Goal: Transaction & Acquisition: Book appointment/travel/reservation

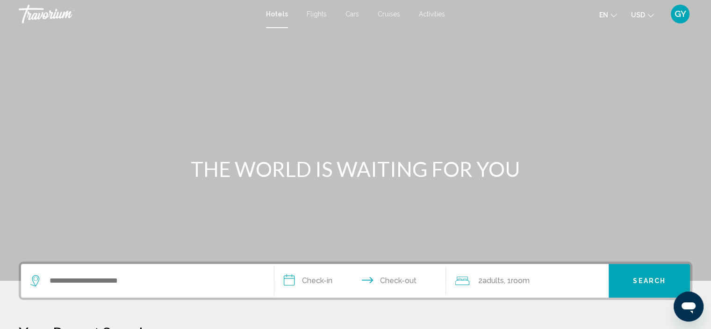
click at [78, 288] on div "Search widget" at bounding box center [147, 281] width 234 height 34
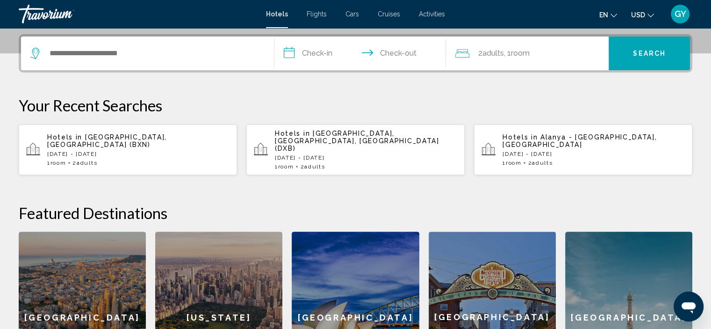
scroll to position [231, 0]
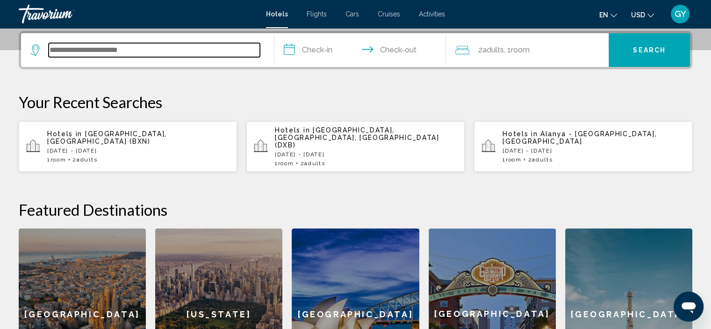
click at [61, 50] on input "Search widget" at bounding box center [154, 50] width 211 height 14
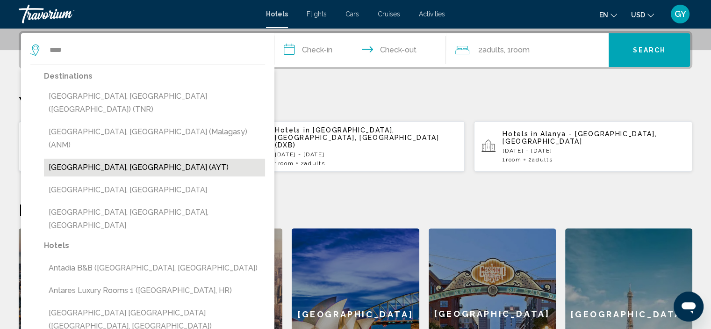
click at [72, 159] on button "[GEOGRAPHIC_DATA], [GEOGRAPHIC_DATA] (AYT)" at bounding box center [154, 168] width 221 height 18
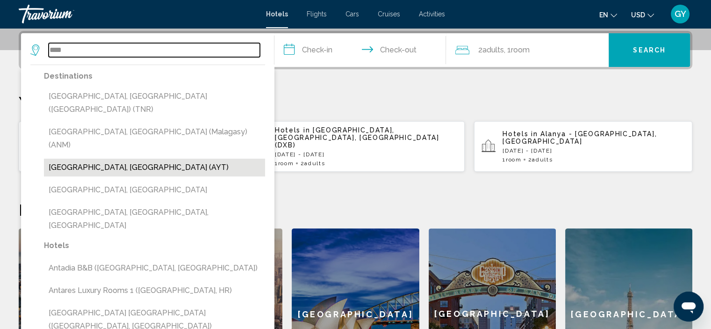
type input "**********"
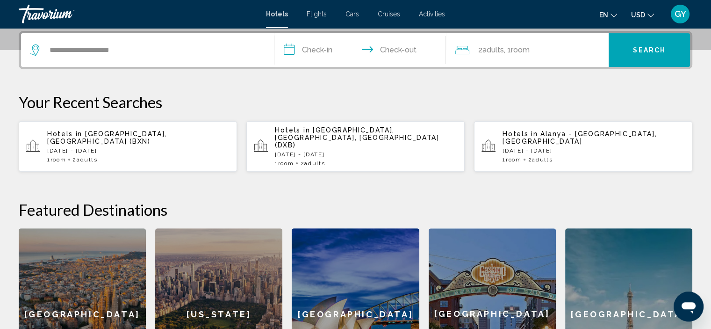
click at [286, 51] on input "**********" at bounding box center [363, 51] width 176 height 36
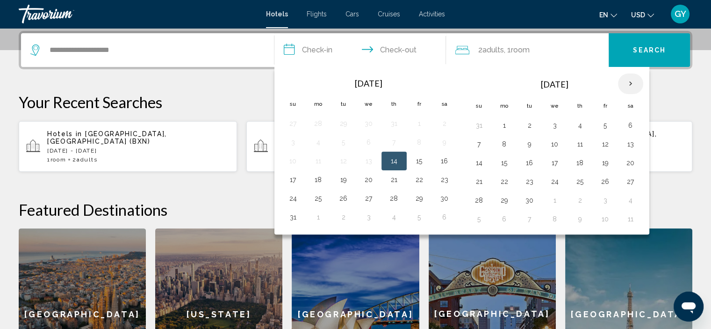
click at [629, 86] on th "Next month" at bounding box center [630, 83] width 25 height 21
click at [578, 160] on button "13" at bounding box center [580, 162] width 15 height 13
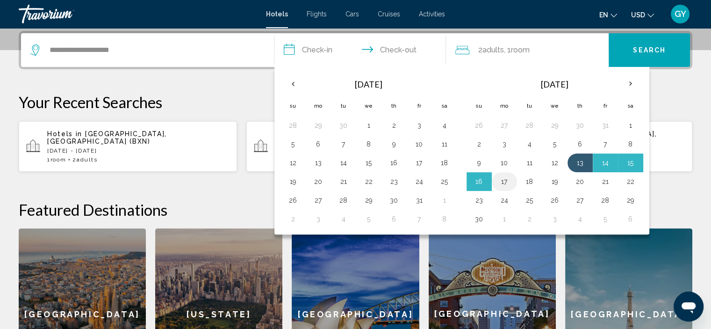
click at [504, 178] on button "17" at bounding box center [504, 181] width 15 height 13
type input "**********"
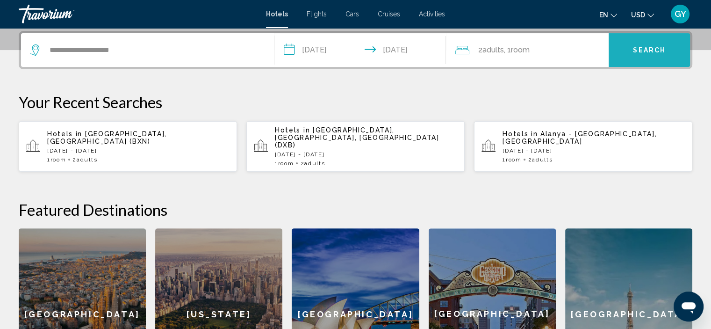
click at [617, 55] on button "Search" at bounding box center [649, 50] width 81 height 34
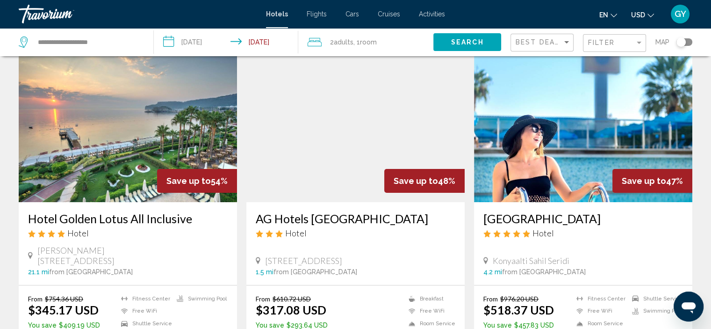
scroll to position [37, 0]
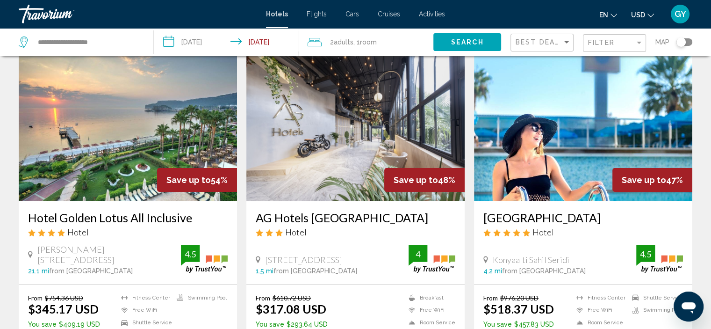
click at [153, 155] on img "Main content" at bounding box center [128, 126] width 218 height 150
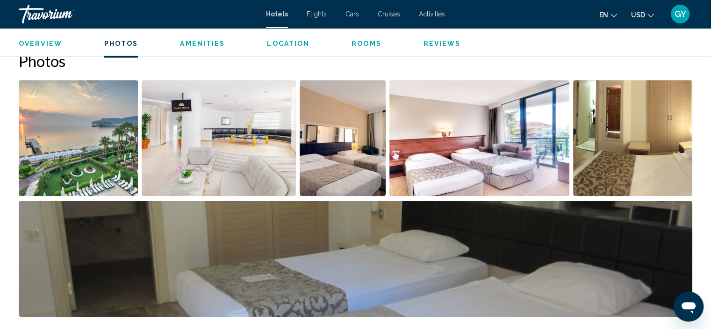
scroll to position [475, 0]
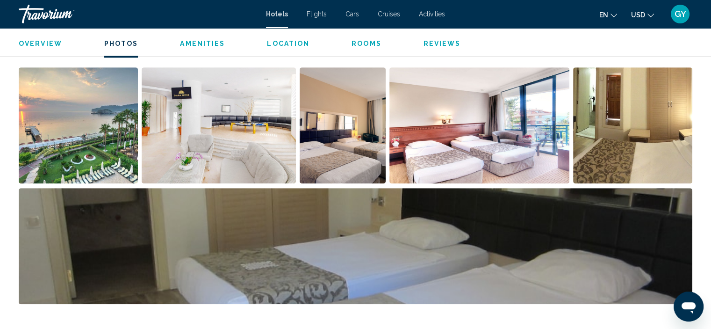
click at [61, 138] on img "Open full-screen image slider" at bounding box center [78, 125] width 119 height 116
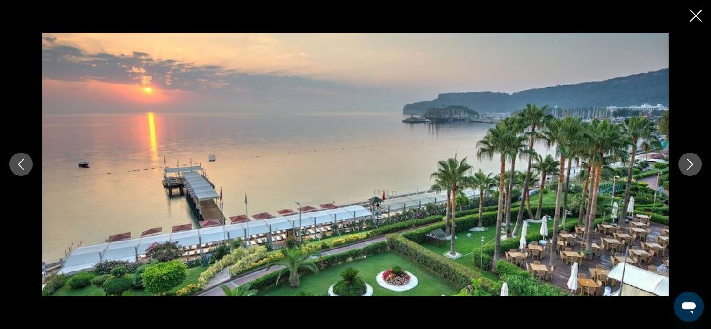
click at [692, 165] on icon "Next image" at bounding box center [691, 164] width 6 height 11
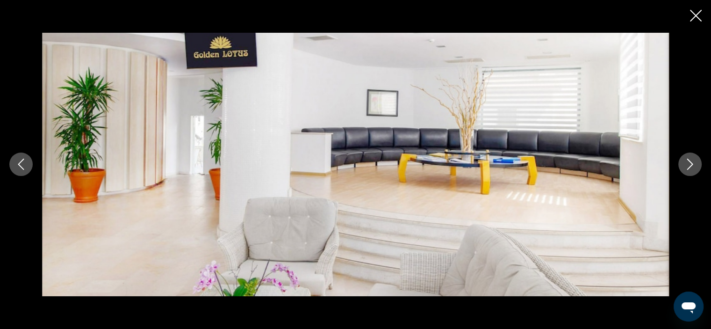
click at [692, 165] on icon "Next image" at bounding box center [691, 164] width 6 height 11
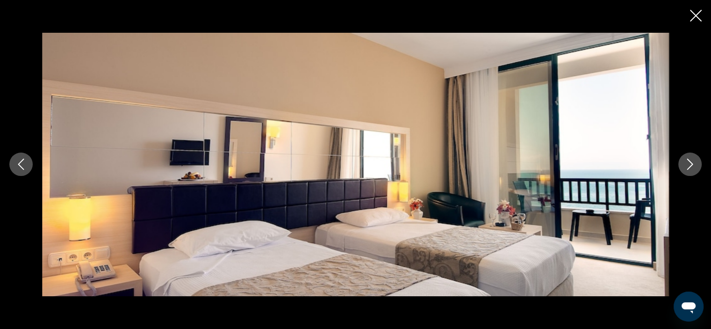
click at [692, 165] on icon "Next image" at bounding box center [691, 164] width 6 height 11
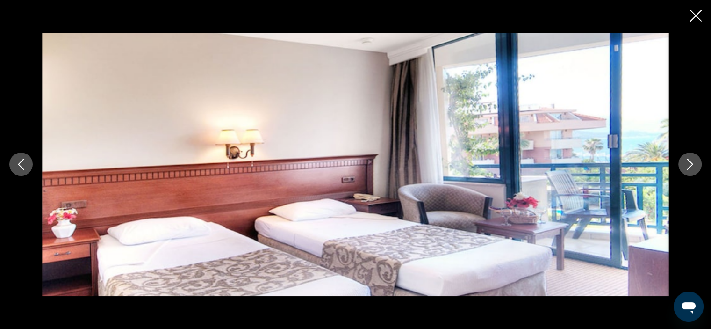
click at [692, 165] on icon "Next image" at bounding box center [691, 164] width 6 height 11
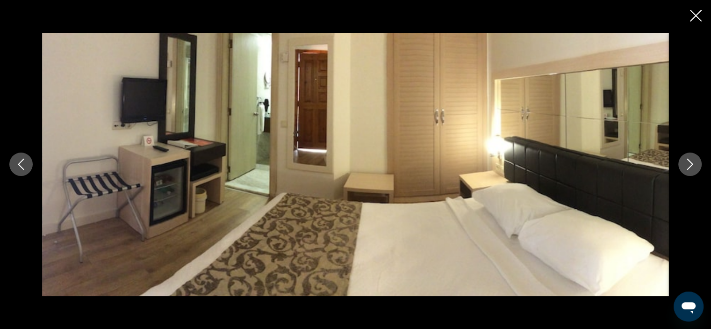
click at [692, 165] on icon "Next image" at bounding box center [691, 164] width 6 height 11
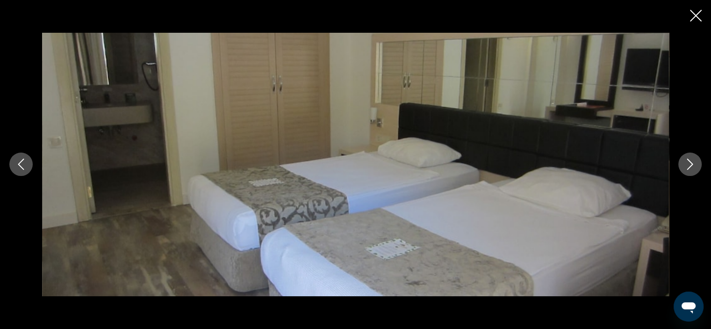
click at [692, 165] on icon "Next image" at bounding box center [691, 164] width 6 height 11
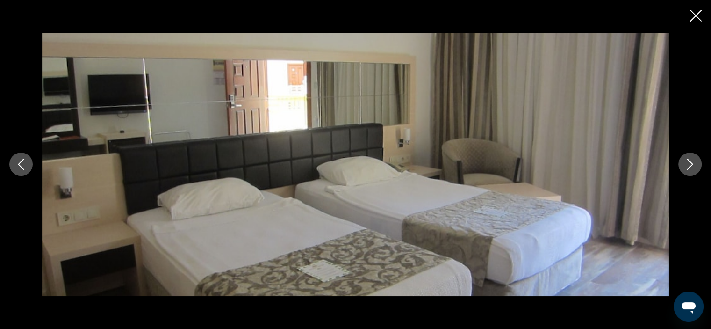
click at [692, 165] on icon "Next image" at bounding box center [691, 164] width 6 height 11
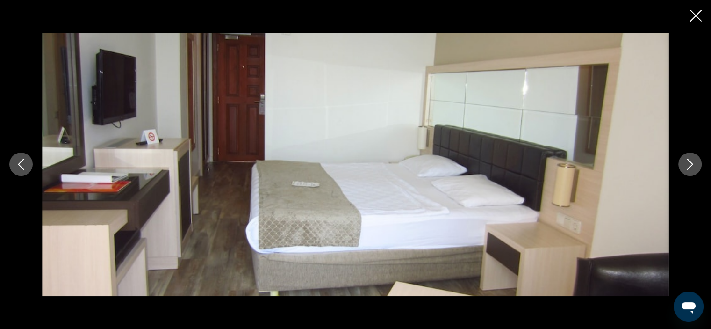
click at [692, 165] on icon "Next image" at bounding box center [691, 164] width 6 height 11
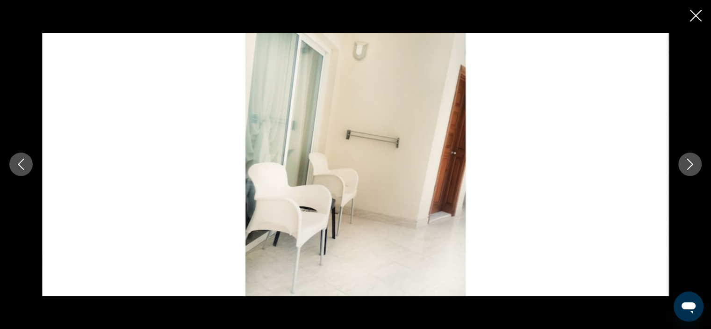
click at [692, 165] on icon "Next image" at bounding box center [691, 164] width 6 height 11
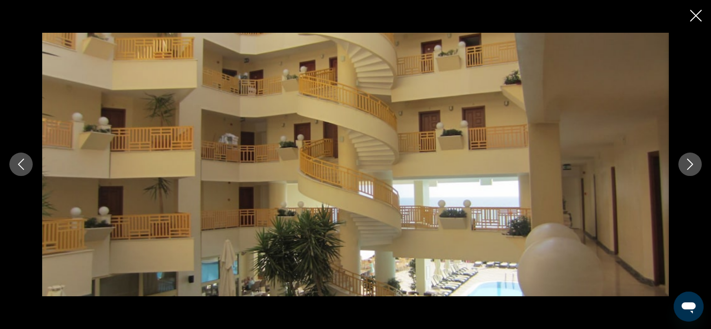
click at [692, 165] on icon "Next image" at bounding box center [691, 164] width 6 height 11
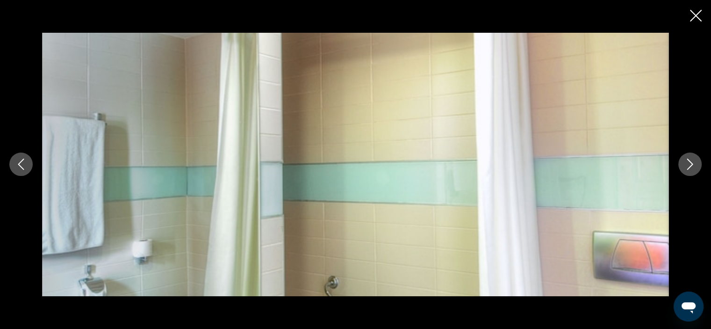
click at [692, 165] on icon "Next image" at bounding box center [691, 164] width 6 height 11
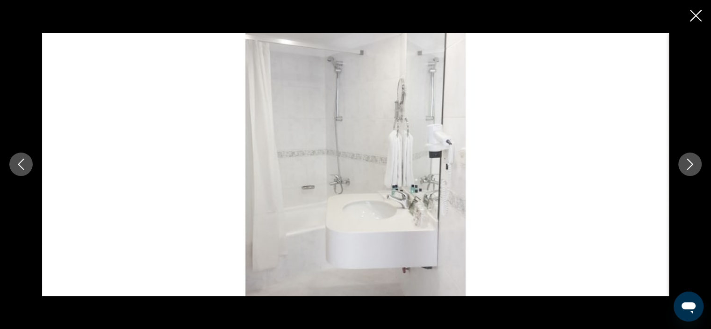
click at [692, 165] on icon "Next image" at bounding box center [691, 164] width 6 height 11
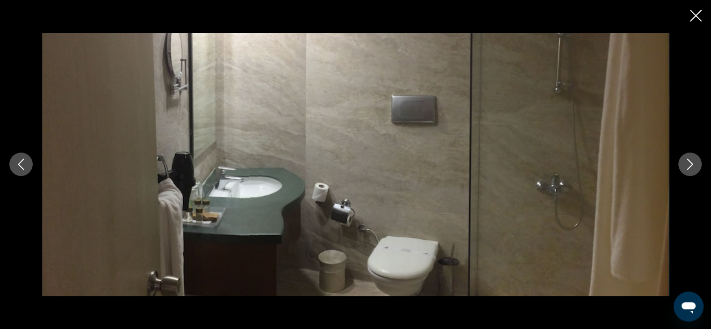
click at [692, 165] on icon "Next image" at bounding box center [691, 164] width 6 height 11
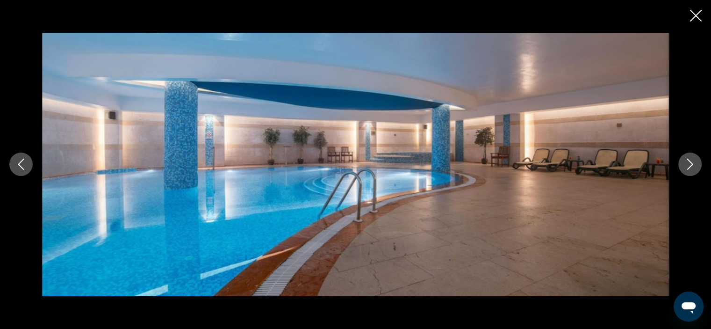
click at [692, 165] on icon "Next image" at bounding box center [691, 164] width 6 height 11
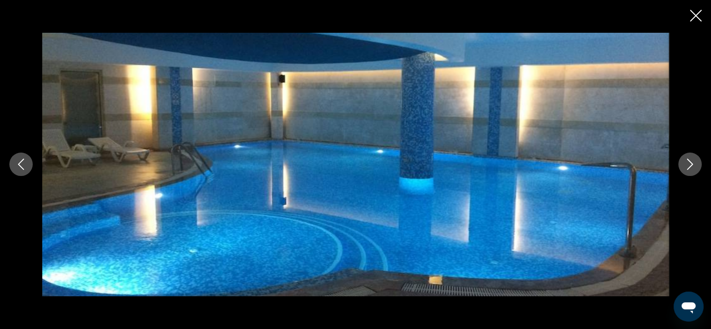
click at [692, 165] on icon "Next image" at bounding box center [691, 164] width 6 height 11
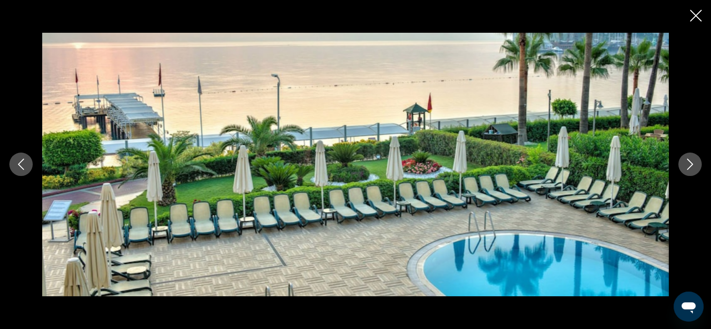
click at [692, 165] on icon "Next image" at bounding box center [691, 164] width 6 height 11
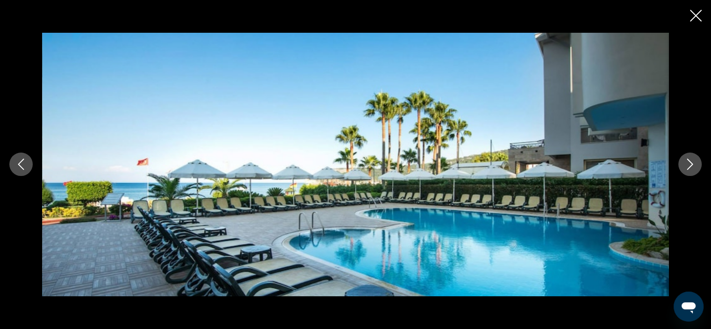
click at [692, 165] on icon "Next image" at bounding box center [691, 164] width 6 height 11
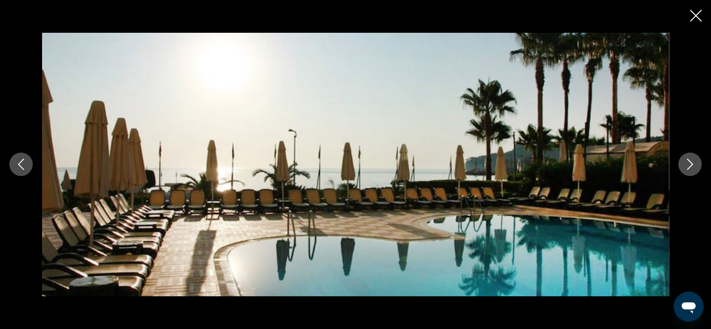
click at [692, 165] on icon "Next image" at bounding box center [691, 164] width 6 height 11
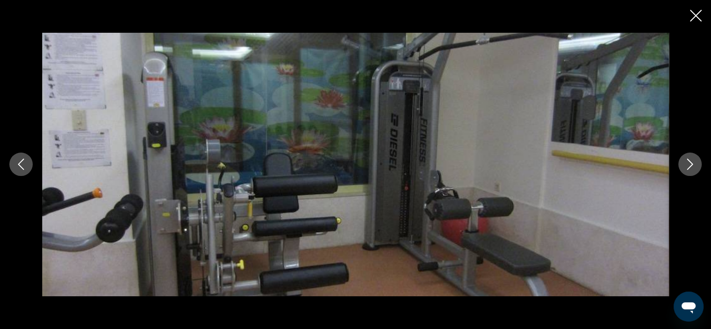
click at [692, 165] on icon "Next image" at bounding box center [691, 164] width 6 height 11
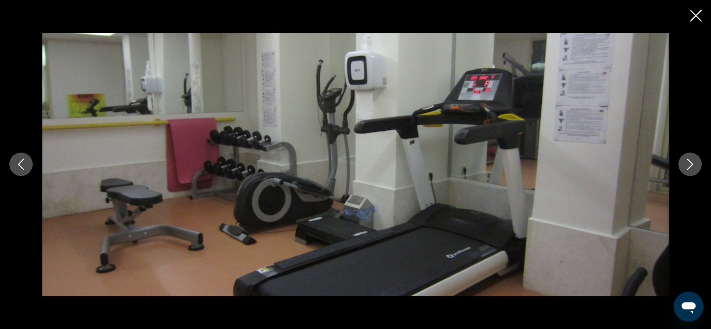
click at [692, 165] on icon "Next image" at bounding box center [691, 164] width 6 height 11
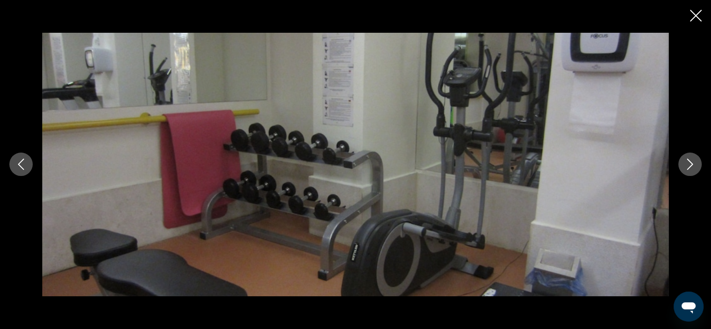
click at [692, 165] on icon "Next image" at bounding box center [691, 164] width 6 height 11
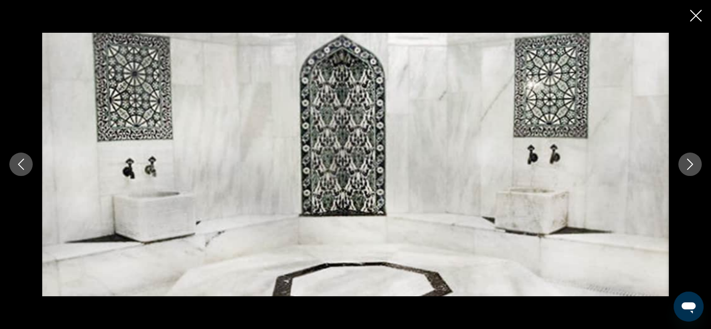
click at [692, 165] on icon "Next image" at bounding box center [691, 164] width 6 height 11
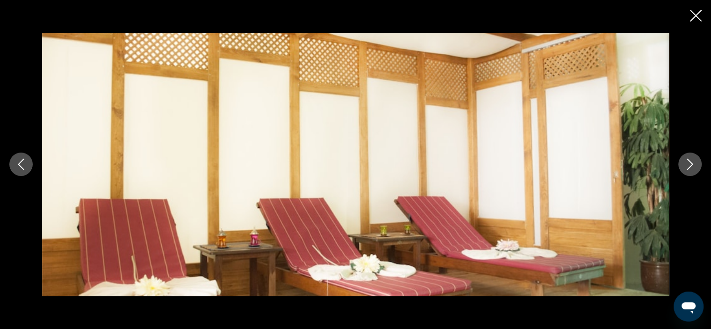
click at [692, 165] on icon "Next image" at bounding box center [691, 164] width 6 height 11
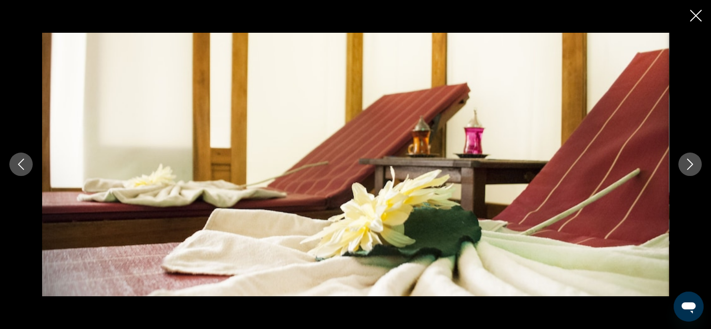
click at [692, 165] on icon "Next image" at bounding box center [691, 164] width 6 height 11
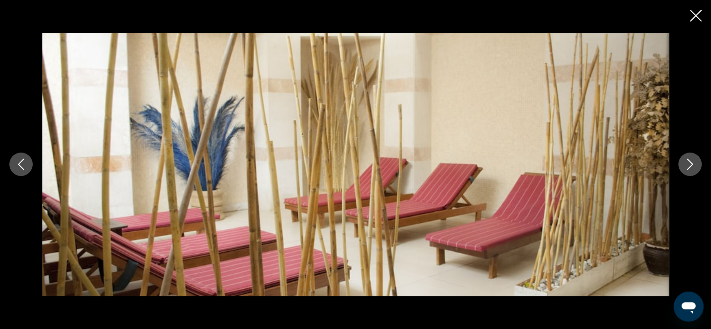
click at [692, 165] on icon "Next image" at bounding box center [691, 164] width 6 height 11
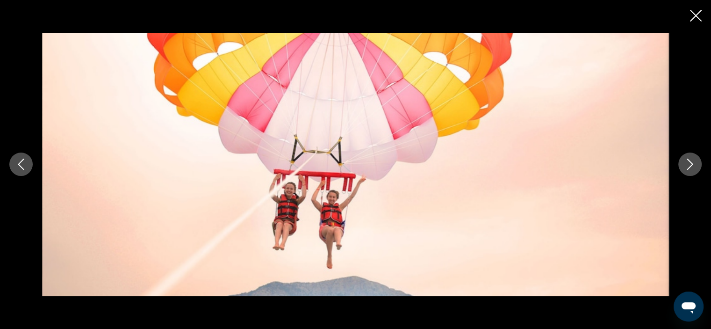
click at [692, 165] on icon "Next image" at bounding box center [691, 164] width 6 height 11
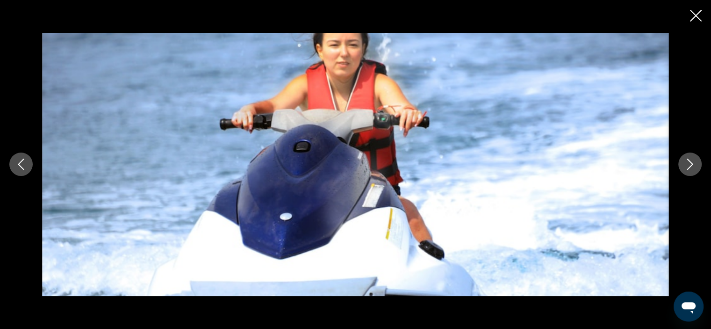
click at [692, 165] on icon "Next image" at bounding box center [691, 164] width 6 height 11
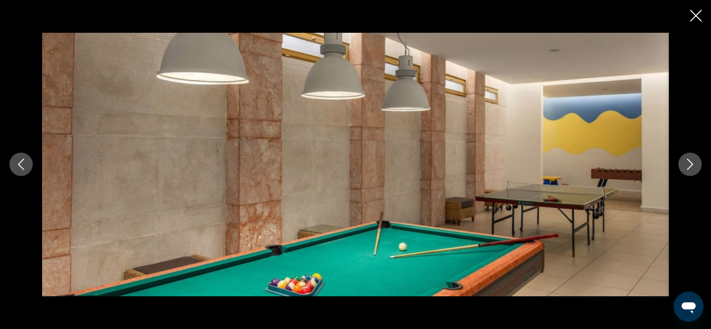
click at [692, 165] on icon "Next image" at bounding box center [691, 164] width 6 height 11
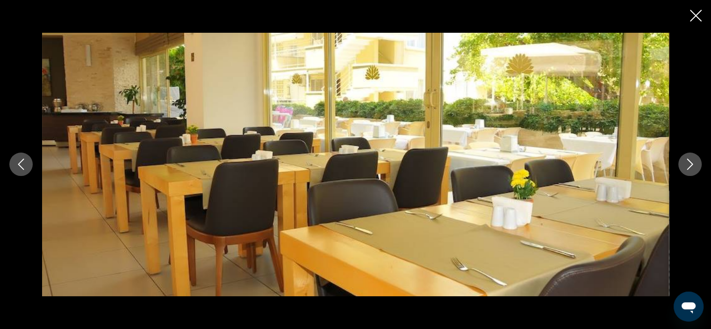
click at [692, 165] on icon "Next image" at bounding box center [691, 164] width 6 height 11
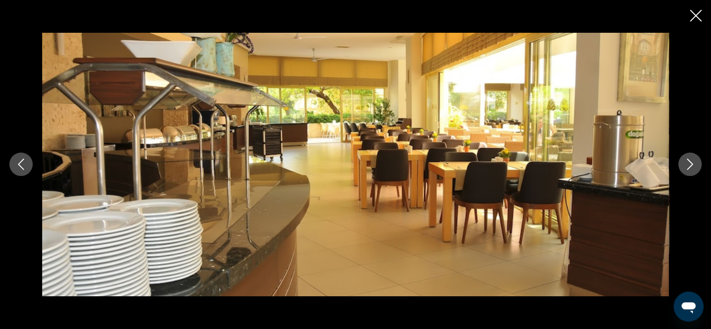
click at [692, 165] on icon "Next image" at bounding box center [691, 164] width 6 height 11
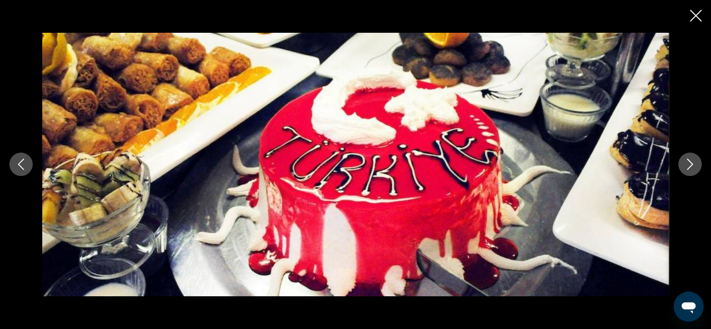
click at [692, 165] on icon "Next image" at bounding box center [691, 164] width 6 height 11
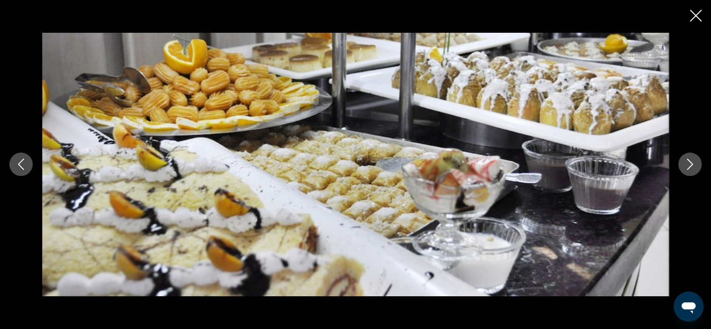
click at [692, 165] on icon "Next image" at bounding box center [691, 164] width 6 height 11
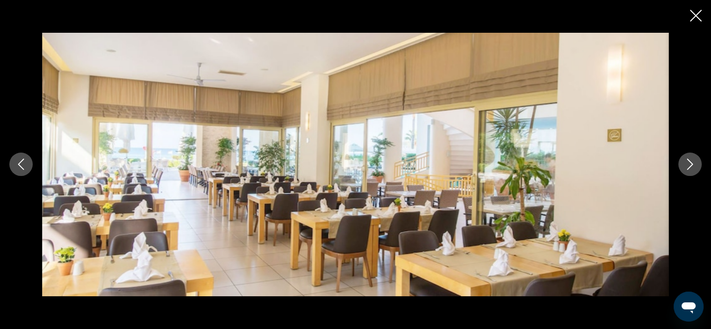
click at [692, 165] on icon "Next image" at bounding box center [691, 164] width 6 height 11
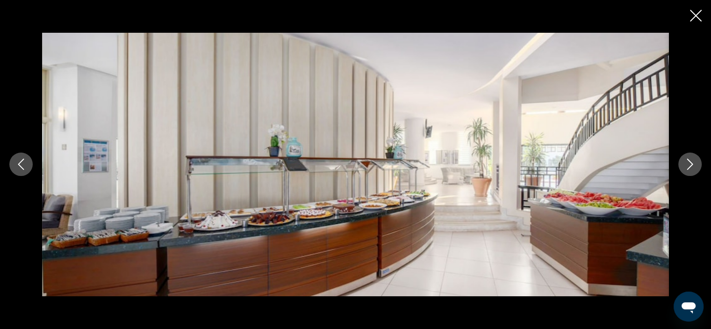
click at [692, 165] on icon "Next image" at bounding box center [691, 164] width 6 height 11
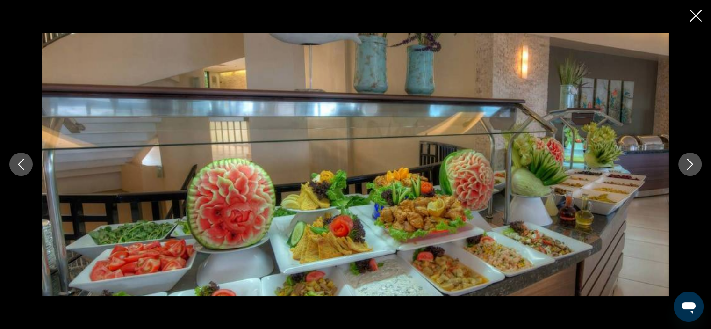
click at [692, 165] on icon "Next image" at bounding box center [691, 164] width 6 height 11
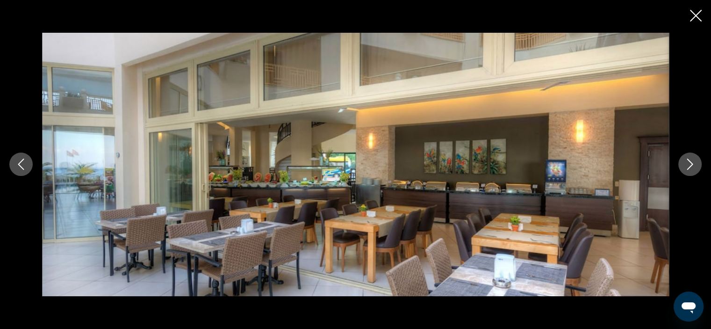
click at [692, 165] on icon "Next image" at bounding box center [691, 164] width 6 height 11
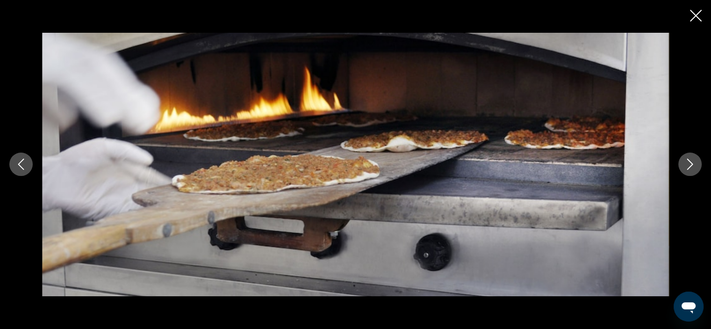
click at [692, 165] on icon "Next image" at bounding box center [691, 164] width 6 height 11
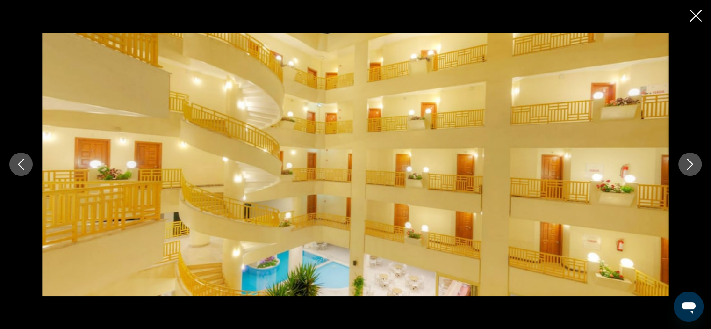
click at [692, 165] on icon "Next image" at bounding box center [691, 164] width 6 height 11
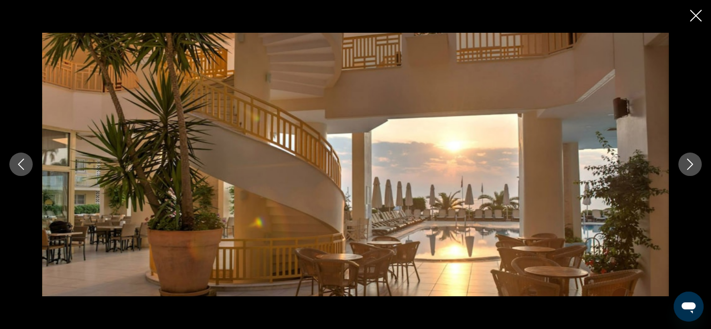
click at [692, 165] on icon "Next image" at bounding box center [691, 164] width 6 height 11
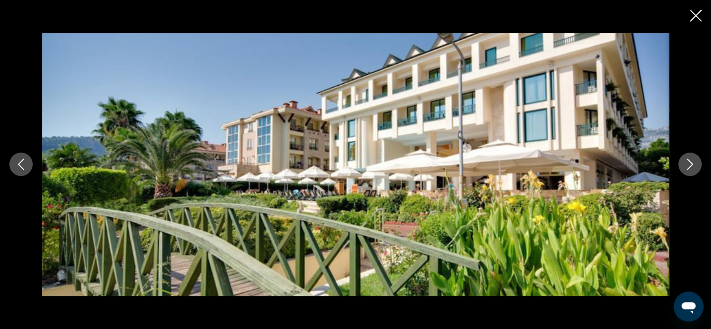
click at [692, 165] on icon "Next image" at bounding box center [691, 164] width 6 height 11
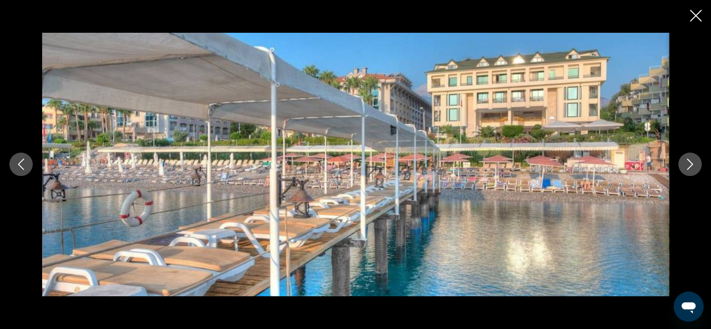
click at [692, 14] on icon "Close slideshow" at bounding box center [696, 16] width 12 height 12
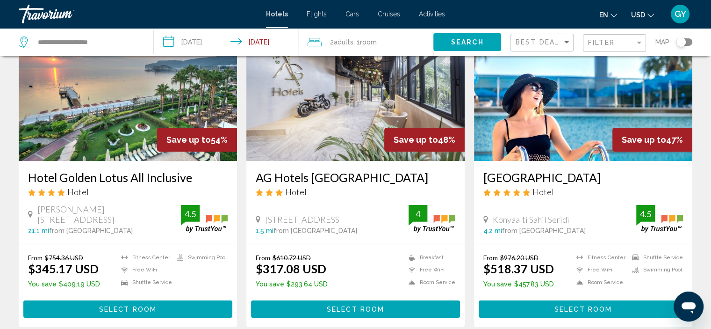
scroll to position [84, 0]
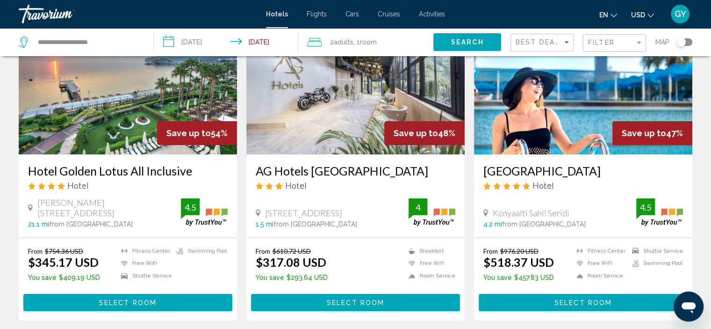
click at [544, 109] on img "Main content" at bounding box center [583, 80] width 218 height 150
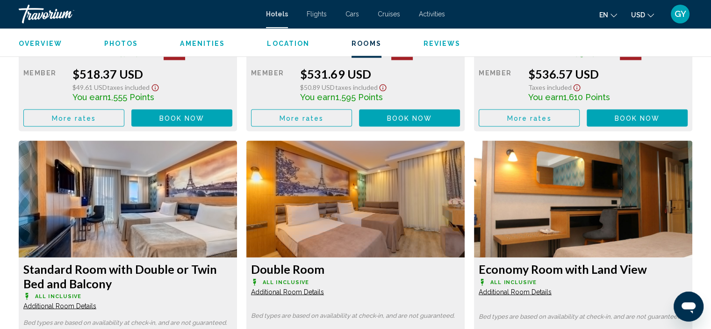
scroll to position [1517, 0]
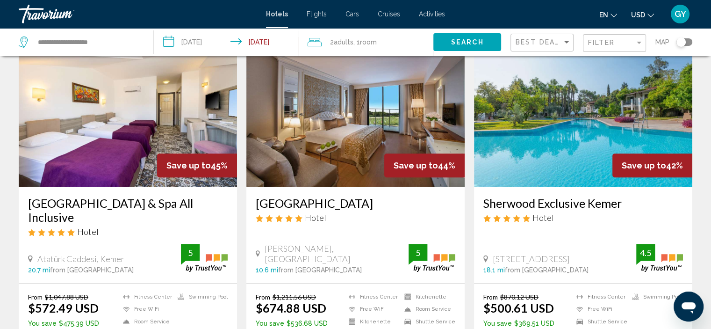
scroll to position [392, 0]
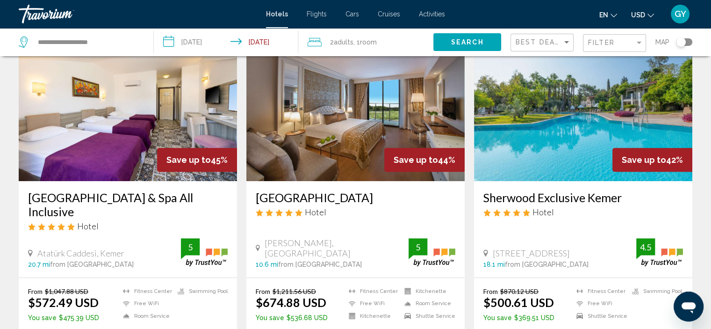
click at [487, 156] on img "Main content" at bounding box center [583, 106] width 218 height 150
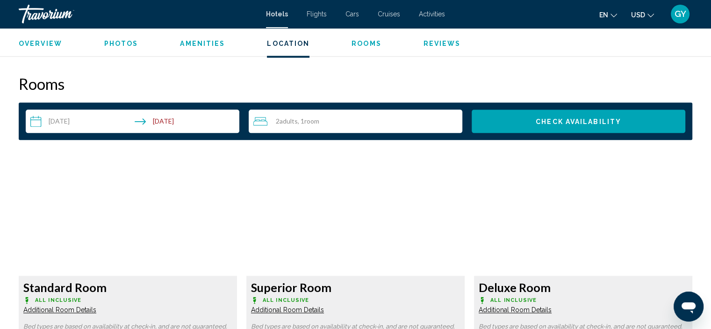
scroll to position [1162, 0]
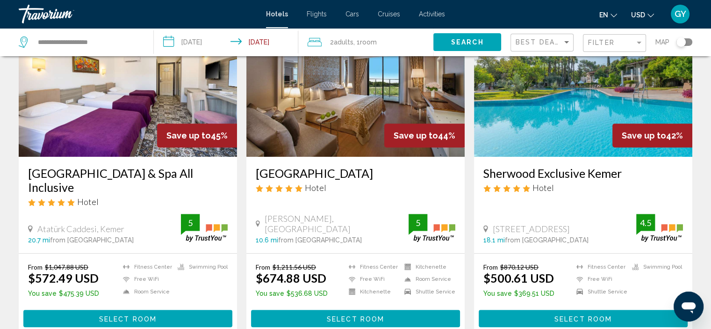
scroll to position [417, 0]
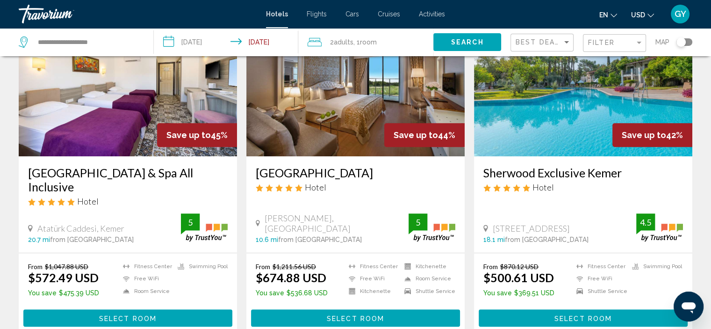
click at [354, 107] on img "Main content" at bounding box center [355, 82] width 218 height 150
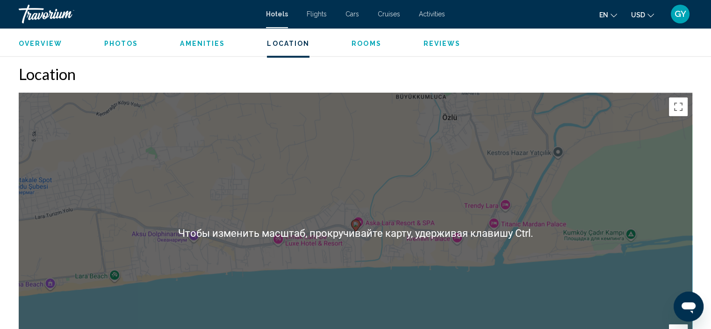
scroll to position [847, 0]
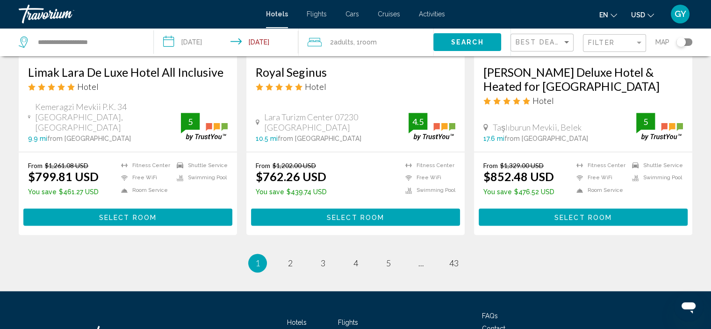
scroll to position [1218, 0]
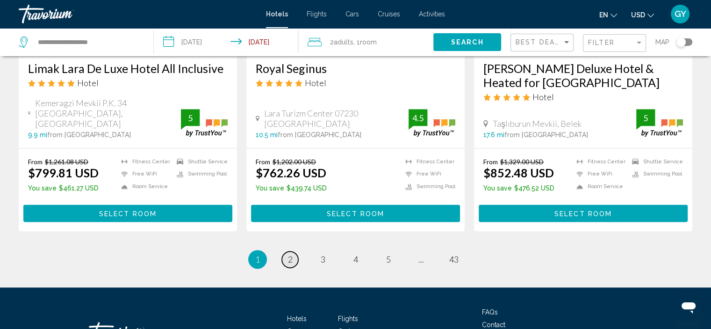
click at [286, 251] on link "page 2" at bounding box center [290, 259] width 16 height 16
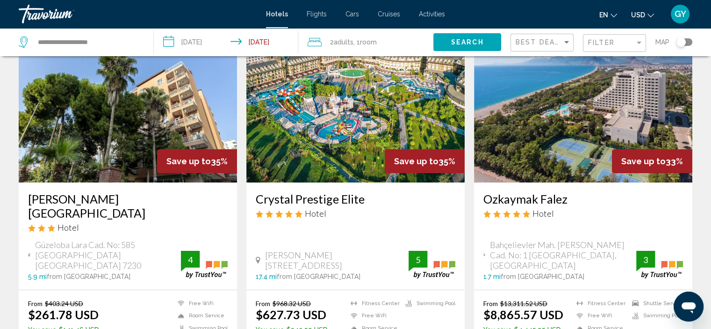
scroll to position [58, 0]
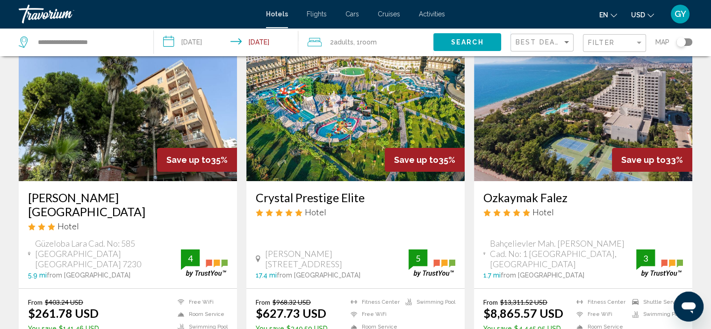
click at [333, 140] on img "Main content" at bounding box center [355, 106] width 218 height 150
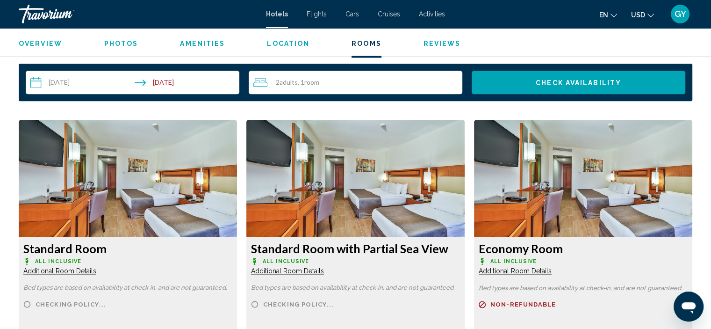
scroll to position [1205, 0]
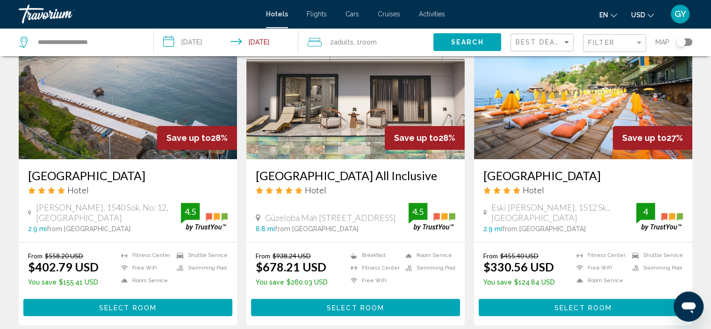
scroll to position [1136, 0]
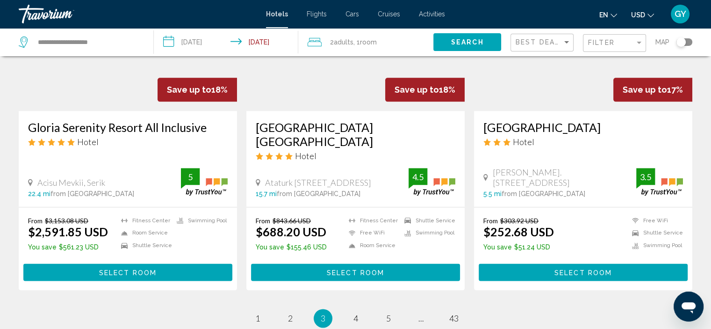
scroll to position [1150, 0]
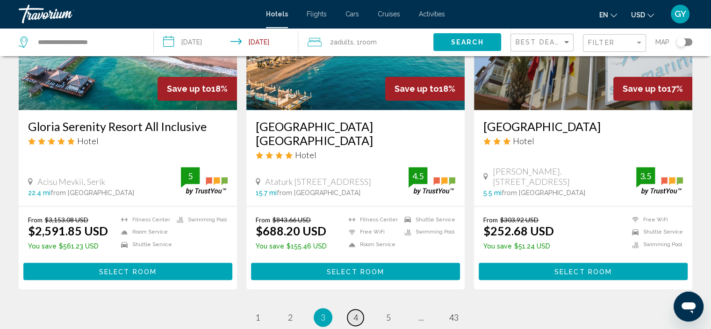
click at [355, 316] on span "4" at bounding box center [356, 317] width 5 height 10
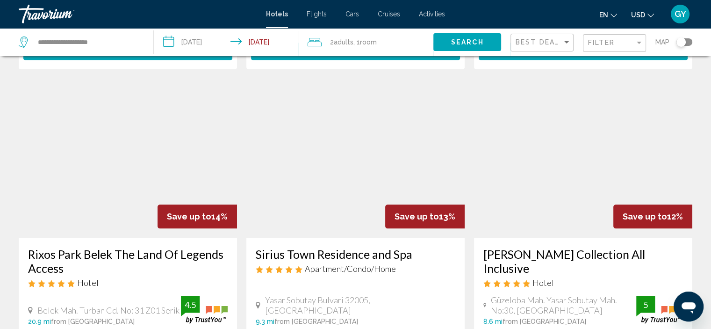
scroll to position [1081, 0]
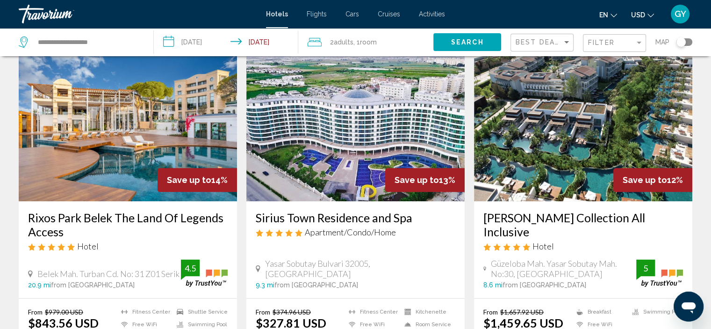
scroll to position [1115, 0]
click at [340, 126] on img "Main content" at bounding box center [355, 126] width 218 height 150
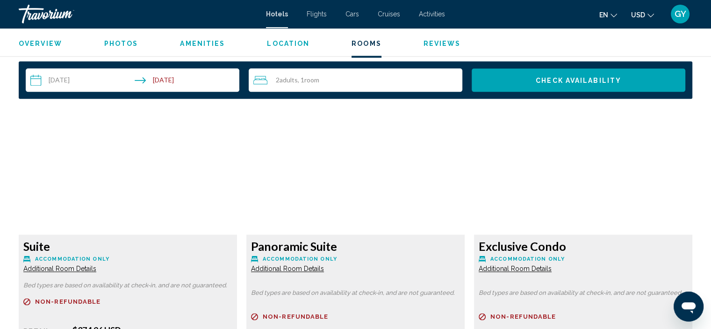
scroll to position [1188, 0]
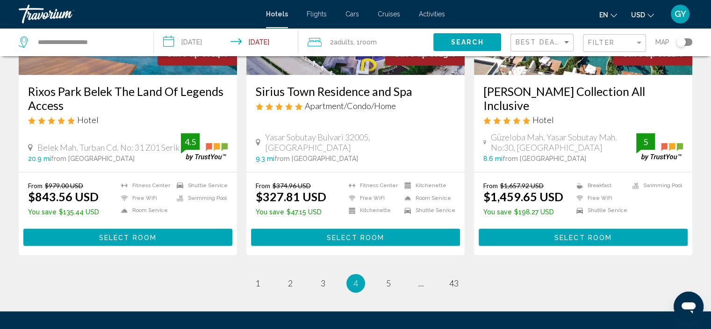
scroll to position [1242, 0]
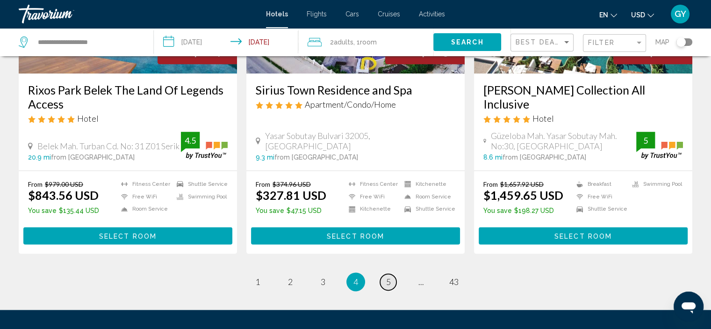
click at [392, 274] on link "page 5" at bounding box center [388, 282] width 16 height 16
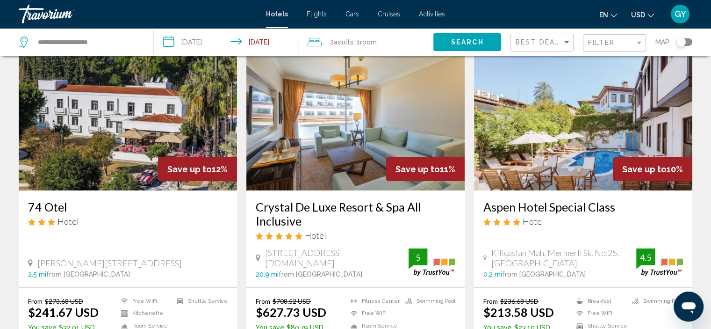
scroll to position [49, 0]
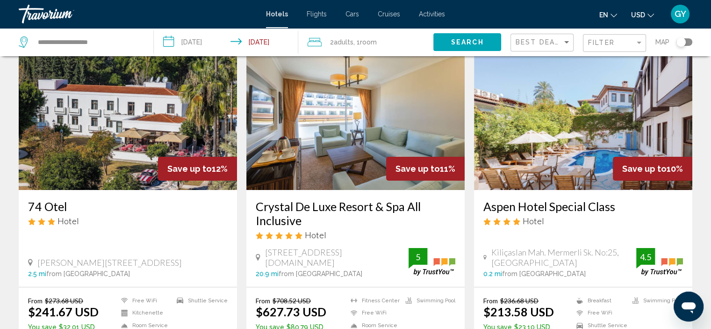
click at [415, 151] on img "Main content" at bounding box center [355, 115] width 218 height 150
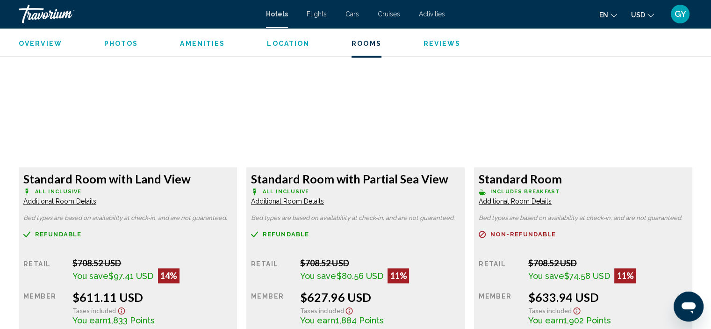
scroll to position [1263, 0]
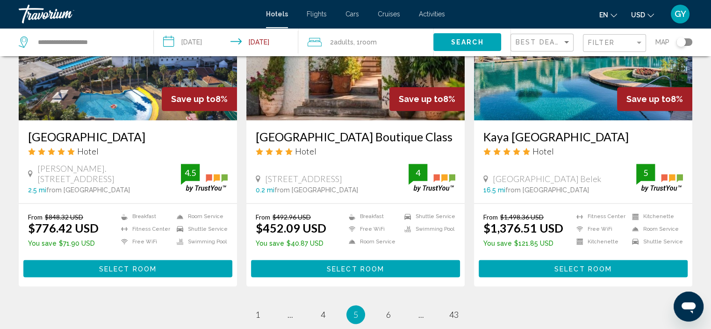
scroll to position [1162, 0]
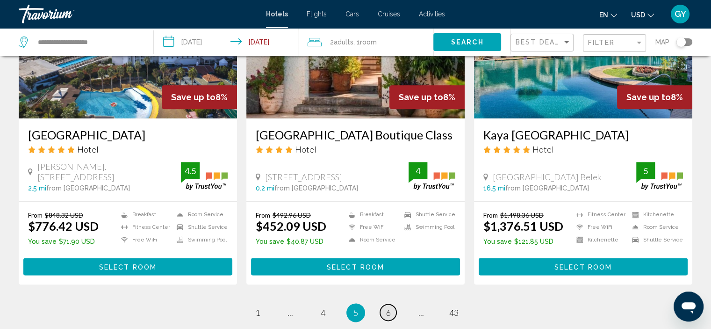
click at [392, 304] on link "page 6" at bounding box center [388, 312] width 16 height 16
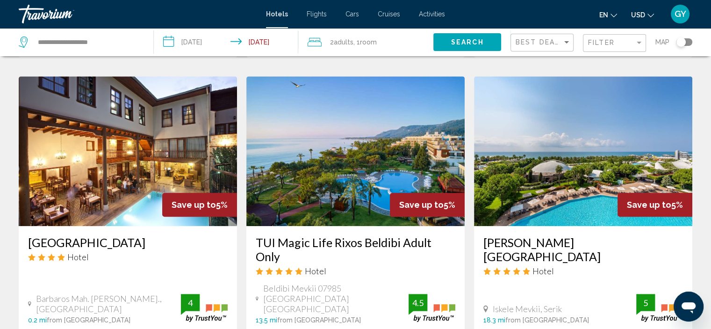
scroll to position [711, 0]
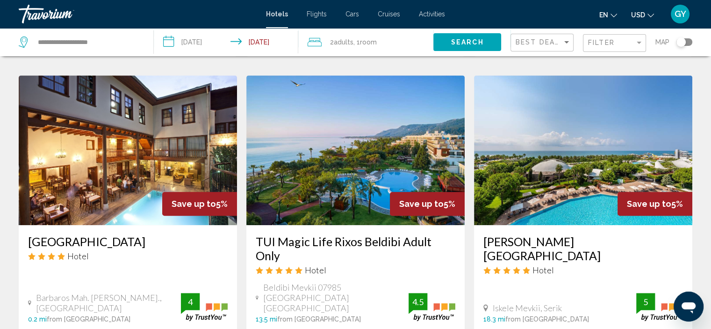
click at [365, 155] on img "Main content" at bounding box center [355, 150] width 218 height 150
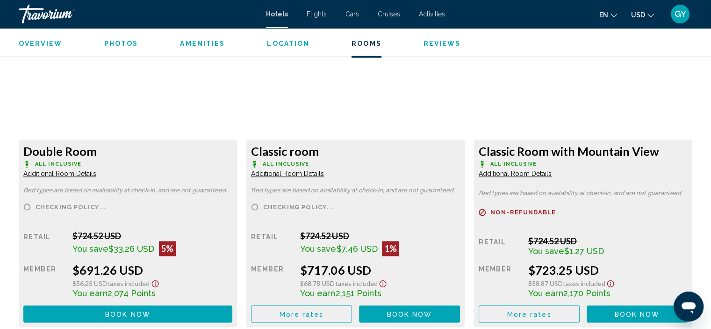
scroll to position [1304, 0]
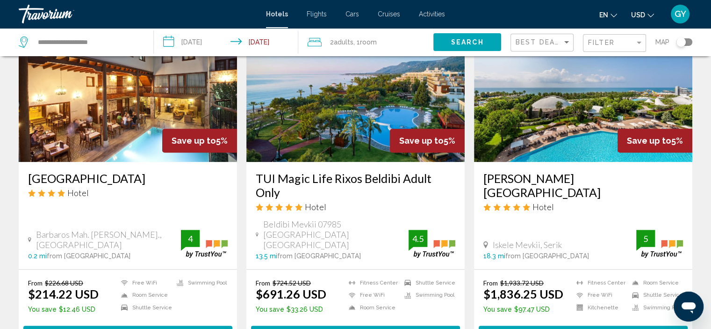
scroll to position [775, 0]
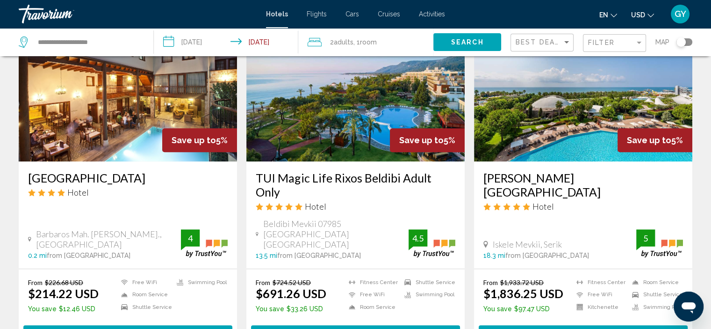
click at [284, 269] on div "From $724.52 USD $691.26 USD You save $33.26 USD [GEOGRAPHIC_DATA] Free WiFi Ro…" at bounding box center [355, 310] width 218 height 83
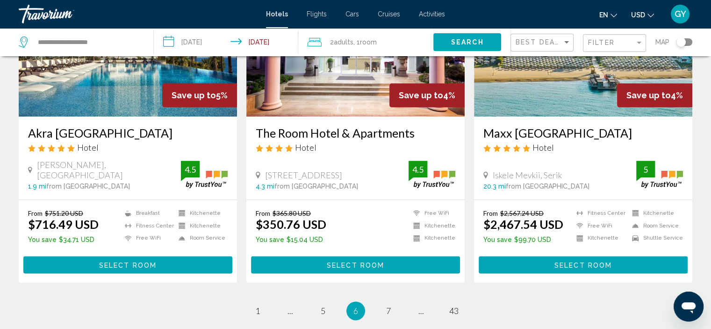
scroll to position [1186, 0]
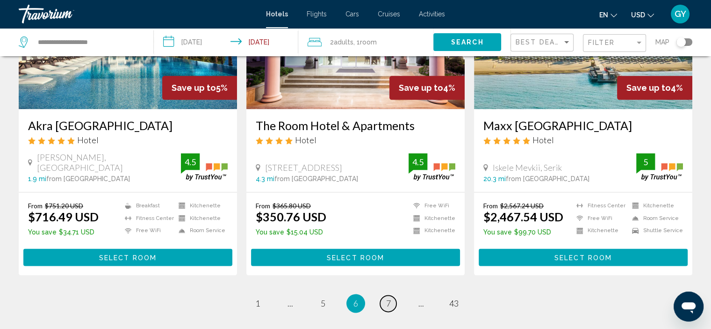
click at [388, 298] on span "7" at bounding box center [388, 303] width 5 height 10
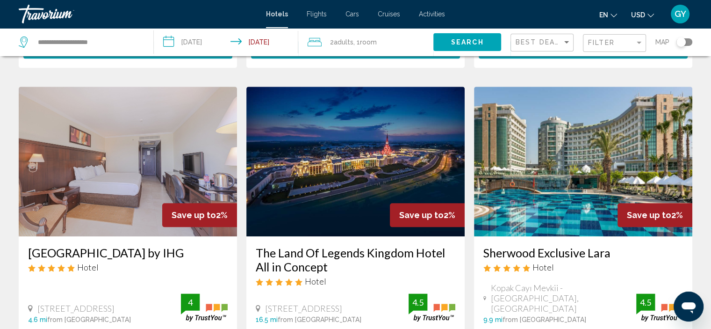
scroll to position [1093, 0]
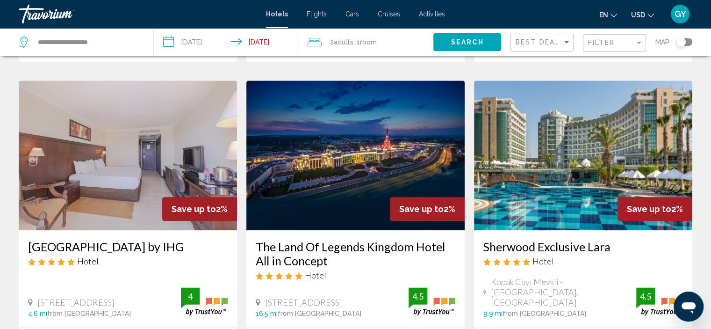
click at [342, 297] on span "[STREET_ADDRESS]" at bounding box center [303, 302] width 77 height 10
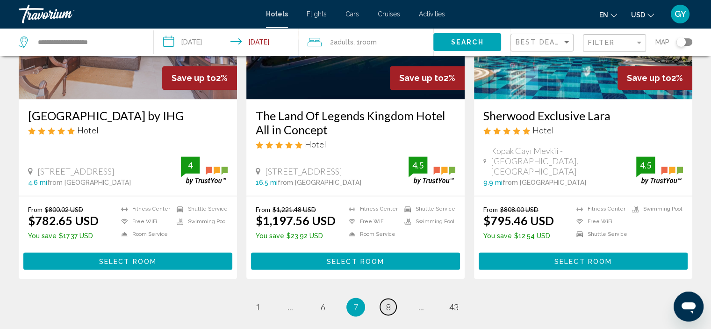
click at [388, 302] on span "8" at bounding box center [388, 307] width 5 height 10
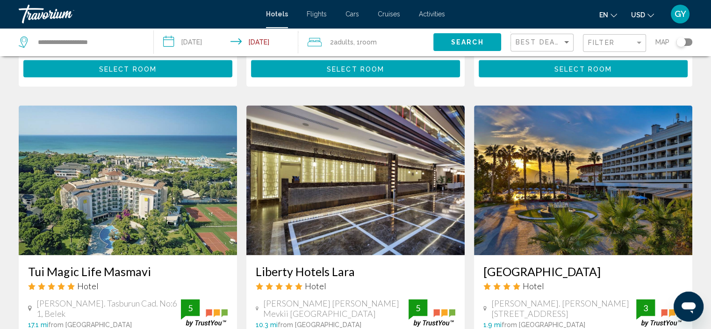
scroll to position [1043, 0]
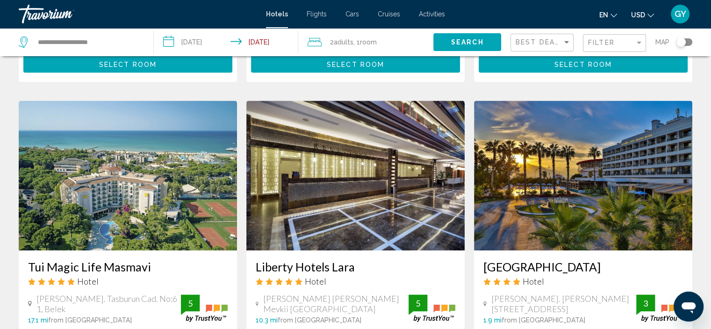
click at [556, 166] on img "Main content" at bounding box center [583, 176] width 218 height 150
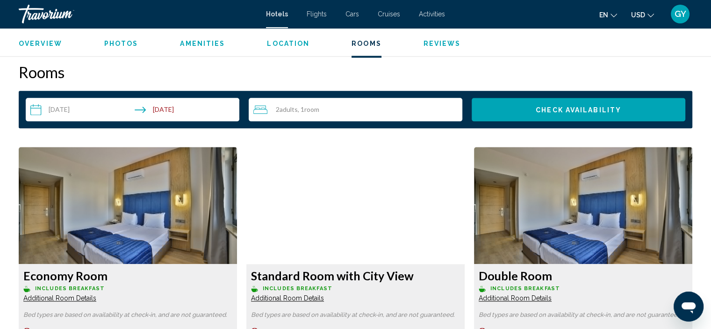
scroll to position [1179, 0]
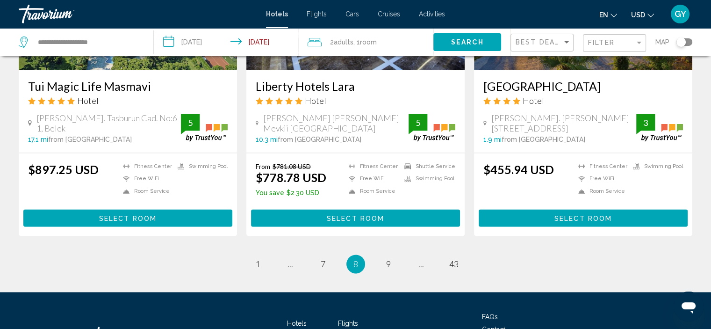
scroll to position [1262, 0]
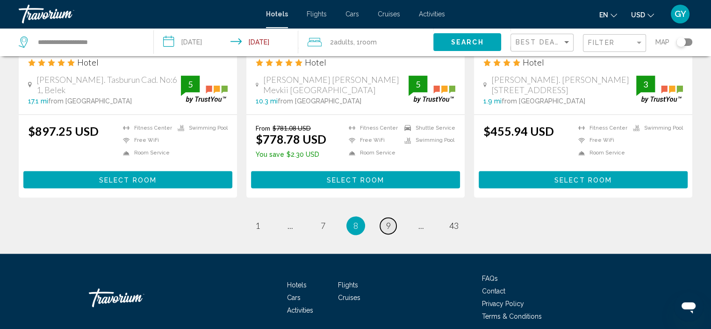
click at [387, 220] on span "9" at bounding box center [388, 225] width 5 height 10
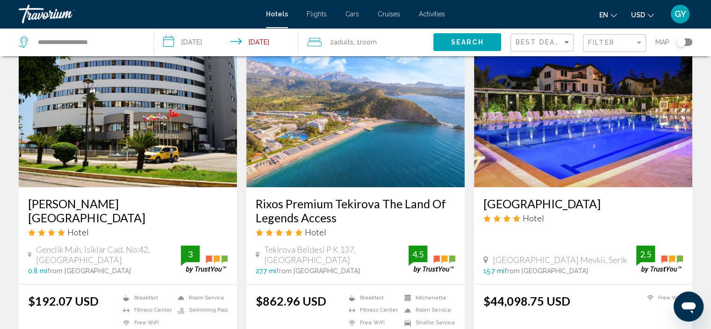
scroll to position [1097, 0]
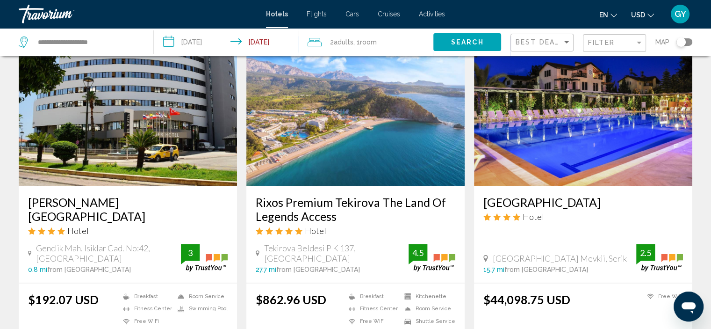
click at [364, 163] on img "Main content" at bounding box center [355, 111] width 218 height 150
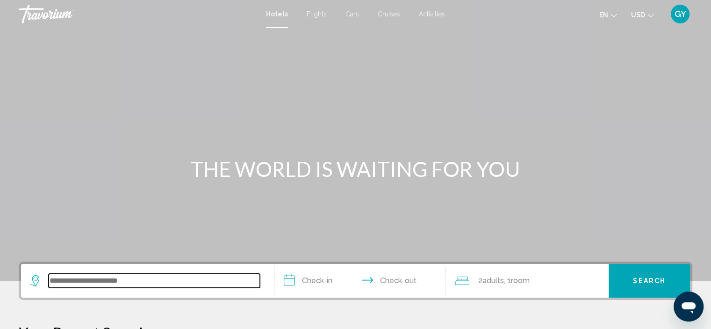
click at [102, 275] on input "Search widget" at bounding box center [154, 281] width 211 height 14
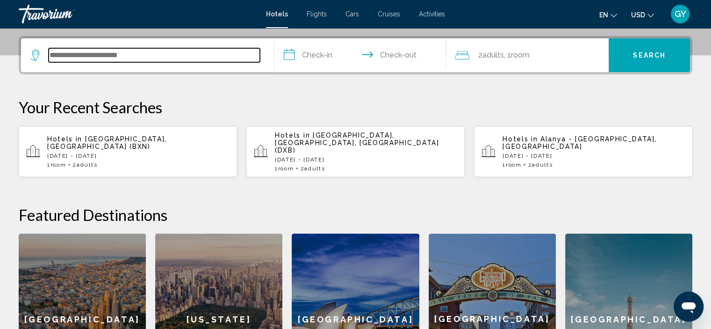
scroll to position [231, 0]
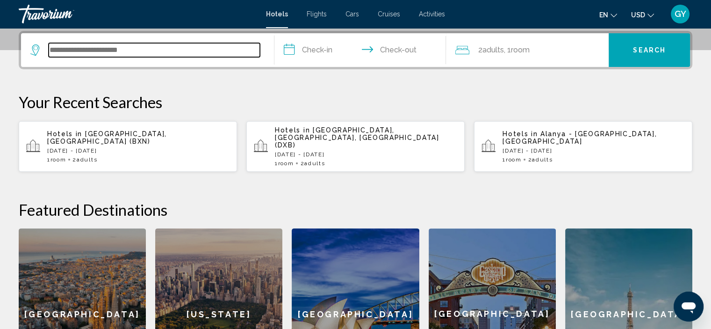
click at [89, 44] on input "Search widget" at bounding box center [154, 50] width 211 height 14
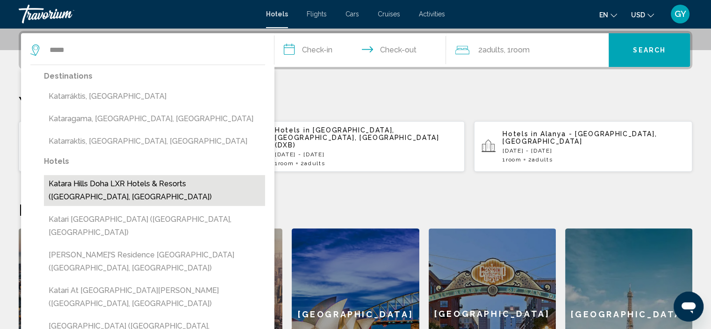
click at [111, 185] on button "Katara Hills Doha LXR Hotels & Resorts ([GEOGRAPHIC_DATA], [GEOGRAPHIC_DATA])" at bounding box center [154, 190] width 221 height 31
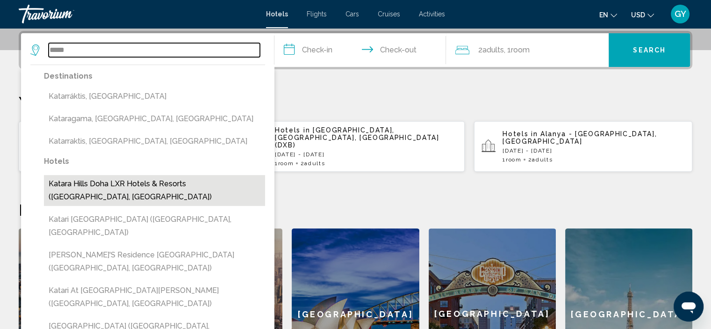
type input "**********"
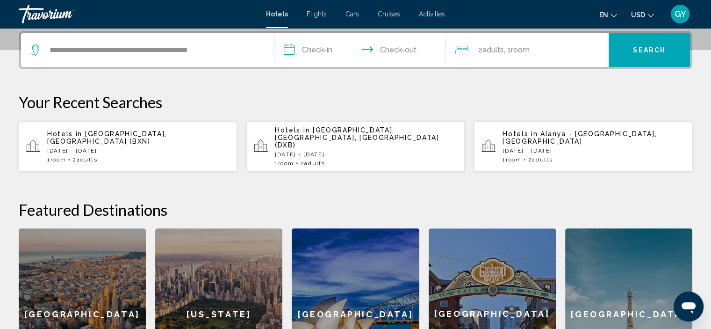
click at [290, 49] on input "**********" at bounding box center [363, 51] width 176 height 36
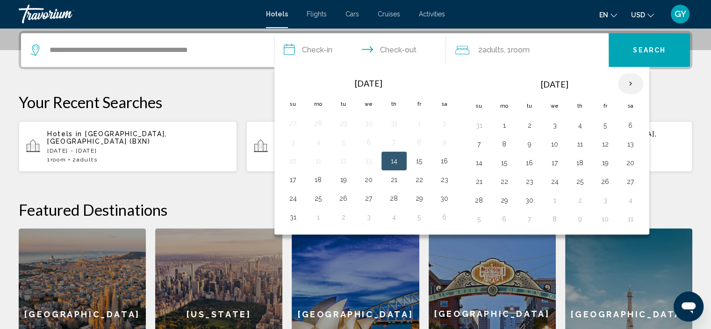
click at [627, 80] on th "Next month" at bounding box center [630, 83] width 25 height 21
click at [477, 179] on button "16" at bounding box center [479, 181] width 15 height 13
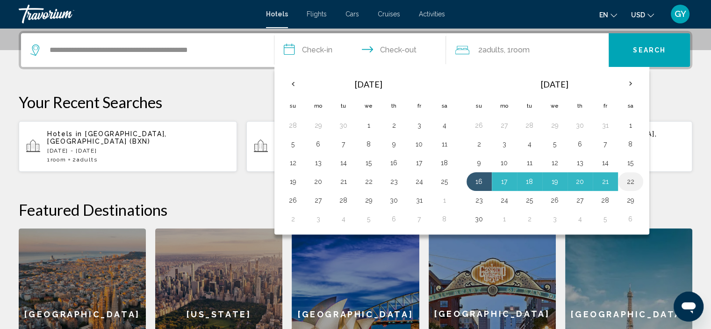
drag, startPoint x: 477, startPoint y: 179, endPoint x: 626, endPoint y: 178, distance: 148.7
click at [626, 178] on tr "16 17 18 19 20 21 22" at bounding box center [555, 181] width 177 height 19
click at [626, 178] on button "22" at bounding box center [630, 181] width 15 height 13
type input "**********"
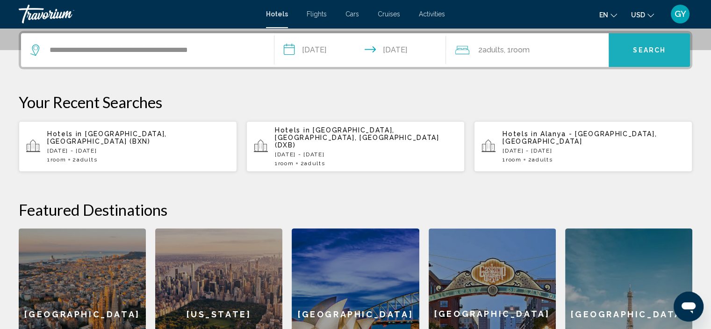
click at [621, 50] on button "Search" at bounding box center [649, 50] width 81 height 34
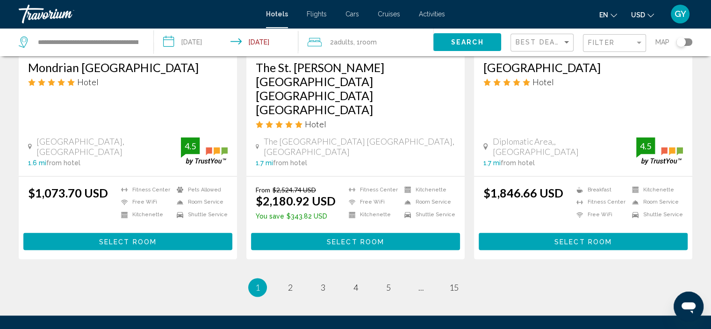
scroll to position [1242, 0]
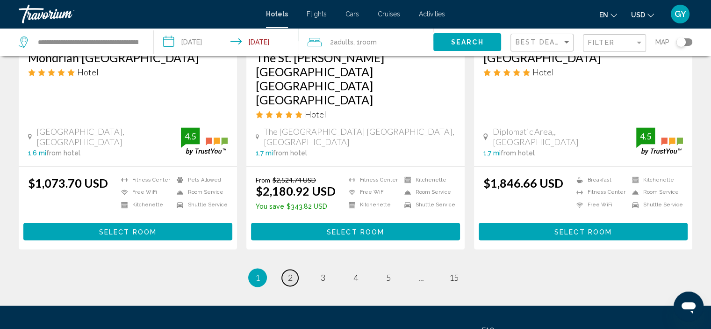
click at [290, 272] on span "2" at bounding box center [290, 277] width 5 height 10
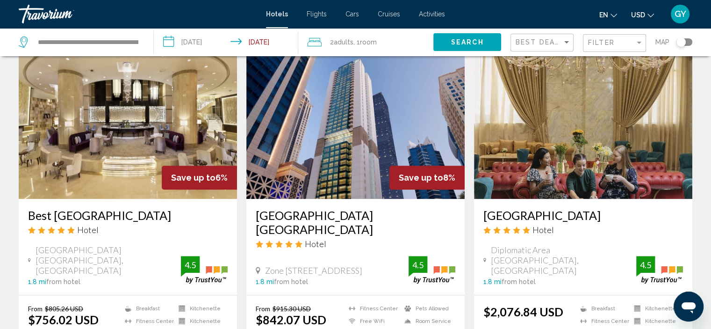
scroll to position [735, 0]
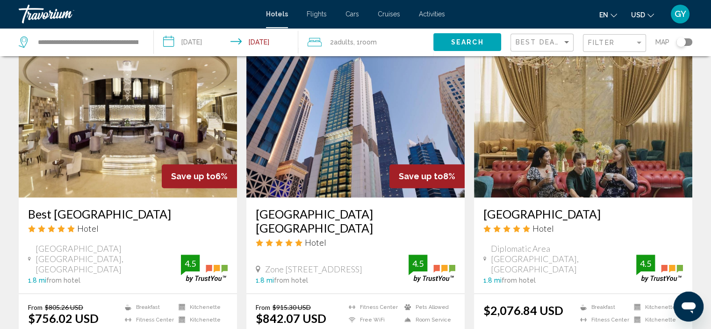
click at [346, 154] on img "Main content" at bounding box center [355, 123] width 218 height 150
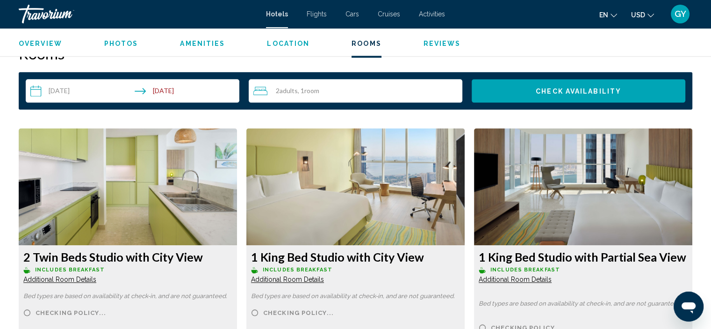
scroll to position [1196, 0]
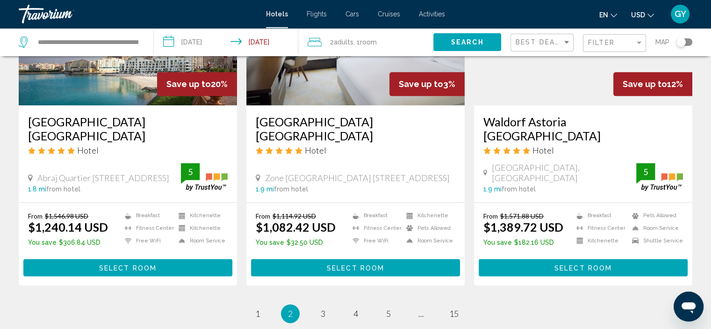
scroll to position [1205, 0]
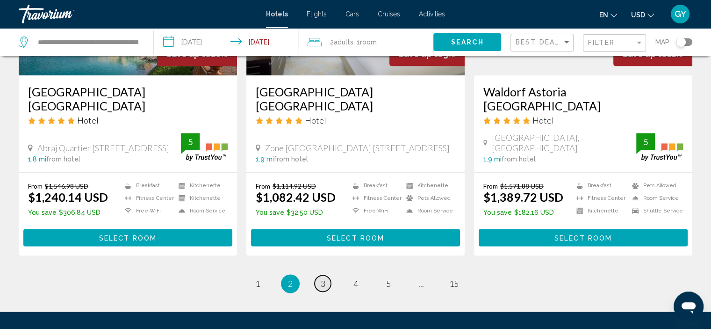
click at [325, 278] on span "3" at bounding box center [323, 283] width 5 height 10
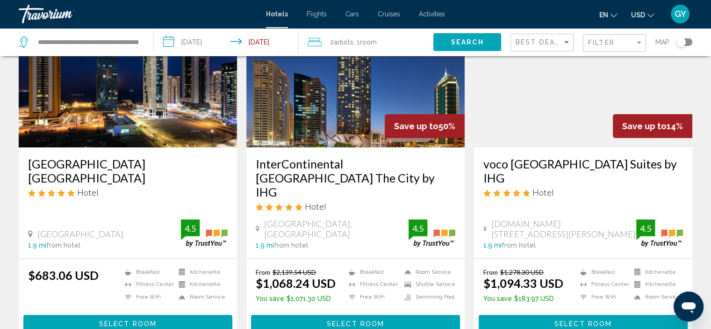
scroll to position [92, 0]
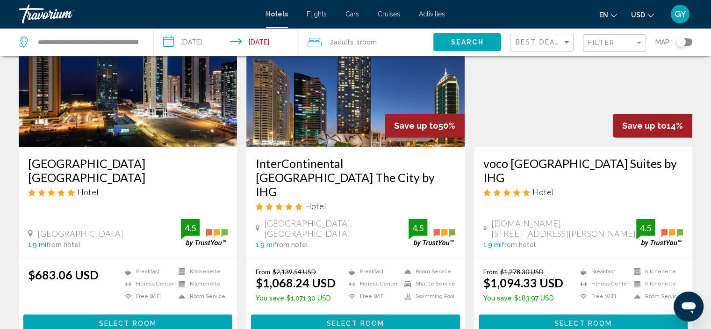
click at [157, 110] on img "Main content" at bounding box center [128, 72] width 218 height 150
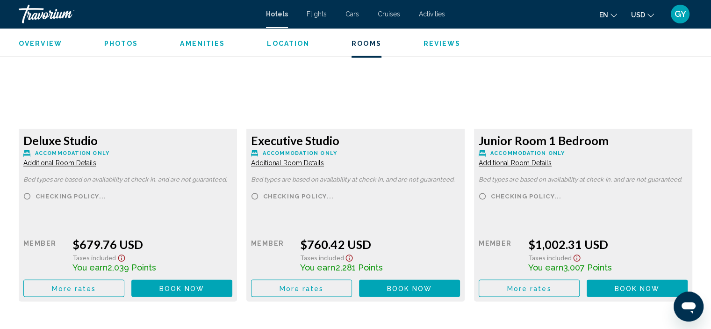
scroll to position [1315, 0]
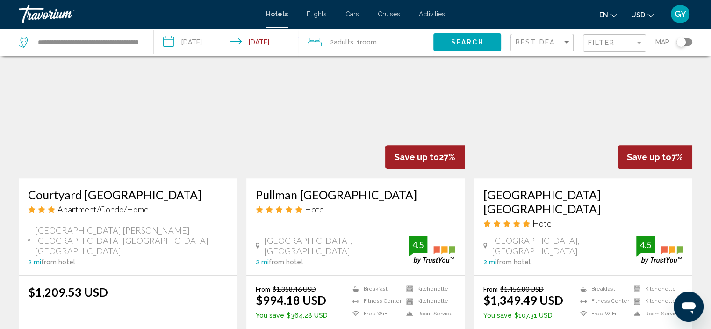
scroll to position [793, 0]
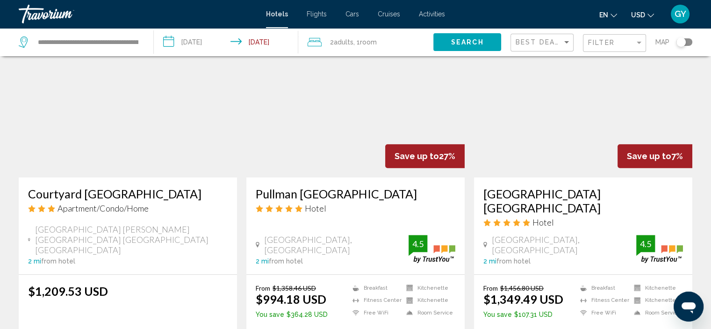
click at [572, 82] on img "Main content" at bounding box center [583, 103] width 218 height 150
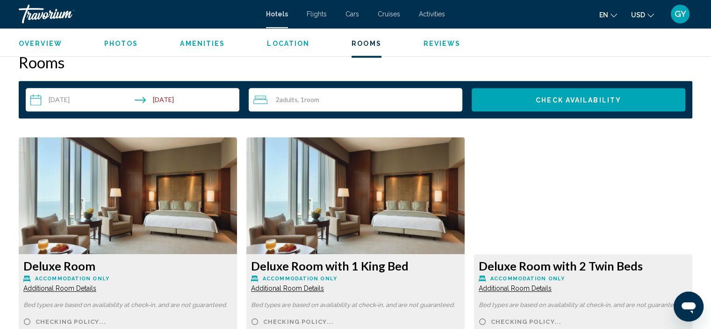
scroll to position [1189, 0]
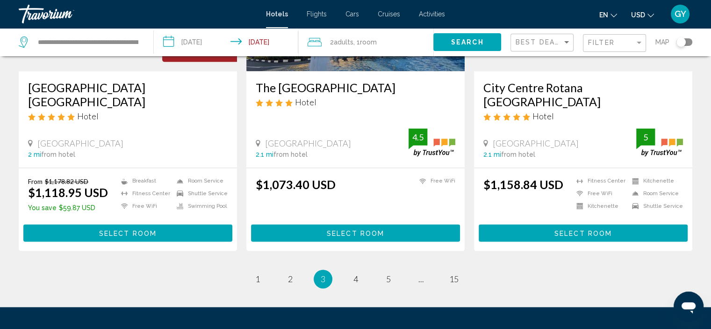
scroll to position [1248, 0]
click at [357, 274] on span "4" at bounding box center [356, 279] width 5 height 10
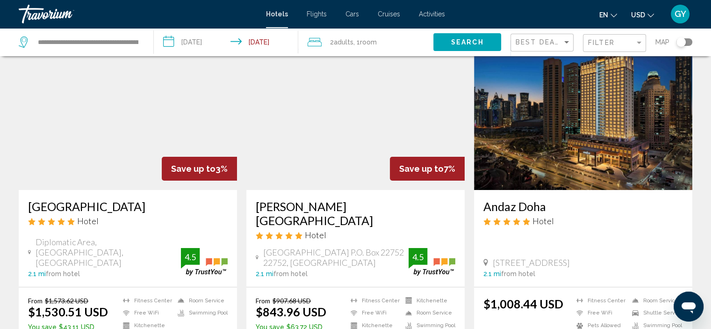
scroll to position [54, 0]
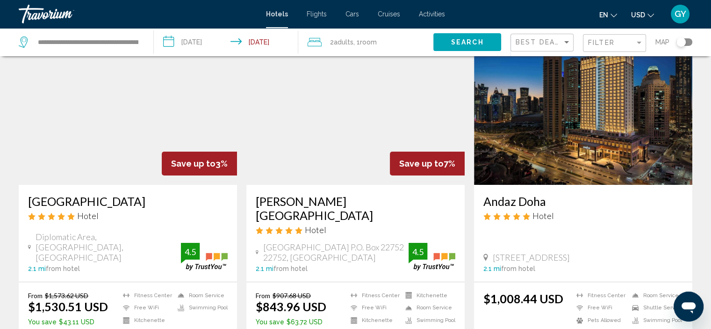
click at [352, 157] on img "Main content" at bounding box center [355, 110] width 218 height 150
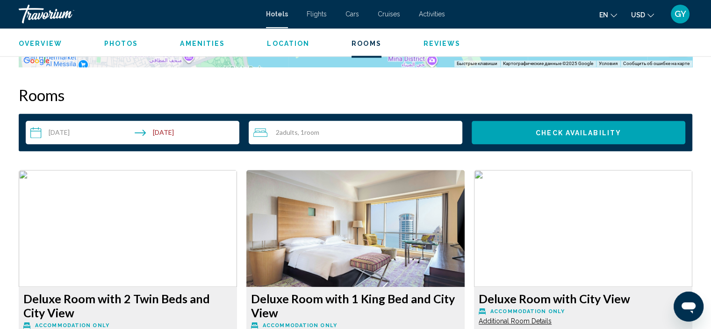
scroll to position [1166, 0]
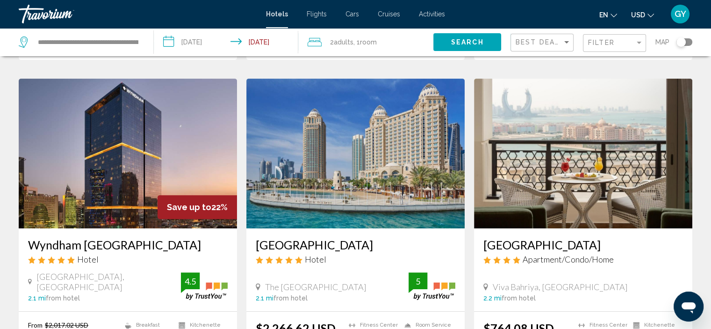
scroll to position [356, 0]
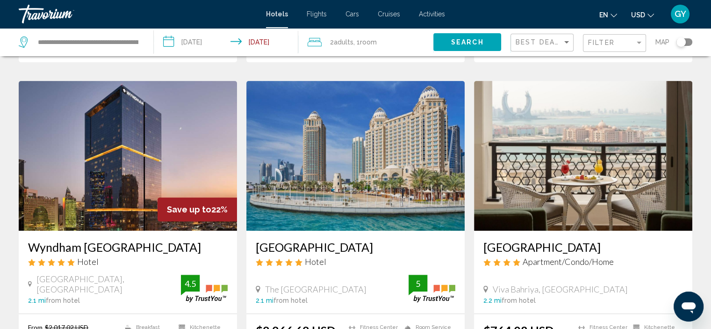
click at [536, 143] on img "Main content" at bounding box center [583, 156] width 218 height 150
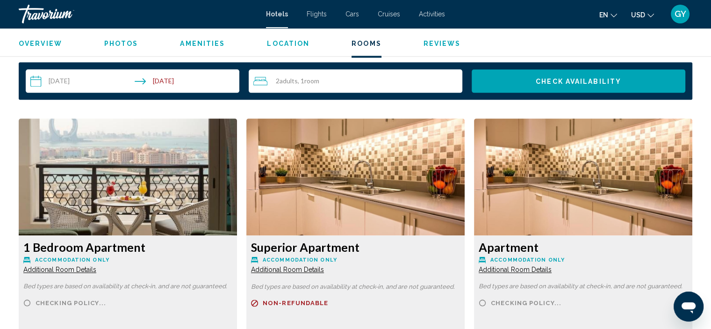
scroll to position [1182, 0]
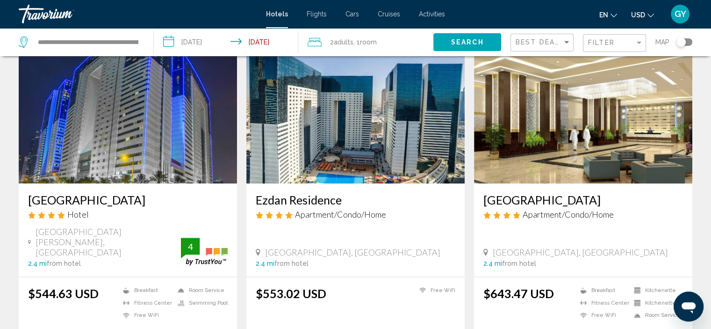
scroll to position [1083, 0]
click at [509, 154] on img "Main content" at bounding box center [583, 109] width 218 height 150
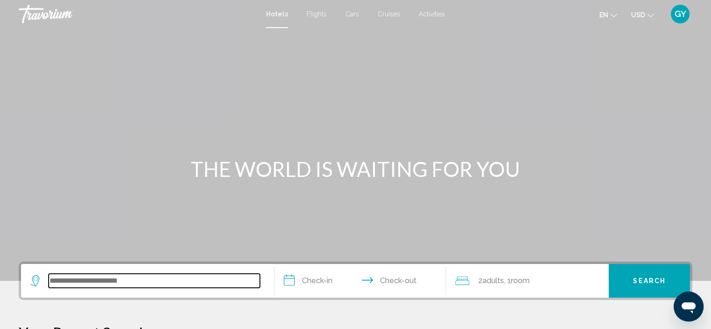
click at [68, 282] on input "Search widget" at bounding box center [154, 281] width 211 height 14
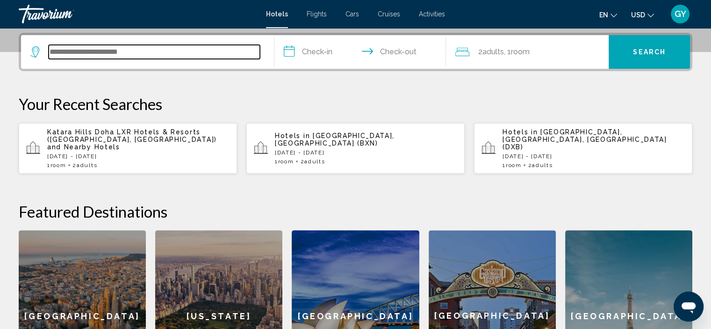
scroll to position [231, 0]
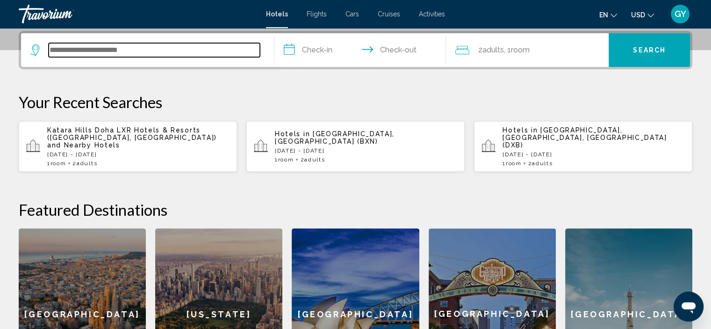
click at [64, 48] on input "Search widget" at bounding box center [154, 50] width 211 height 14
click at [59, 48] on input "Search widget" at bounding box center [154, 50] width 211 height 14
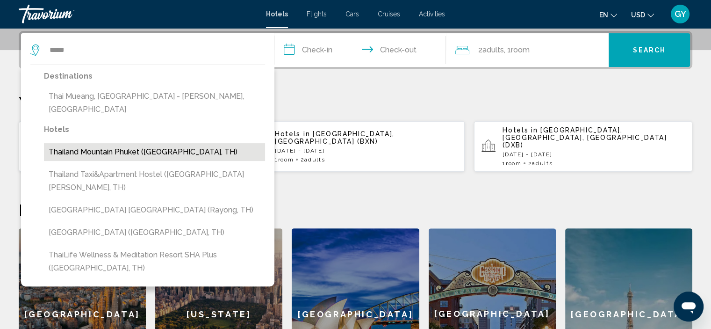
click at [125, 143] on button "Thailand Mountain Phuket (Patong, TH)" at bounding box center [154, 152] width 221 height 18
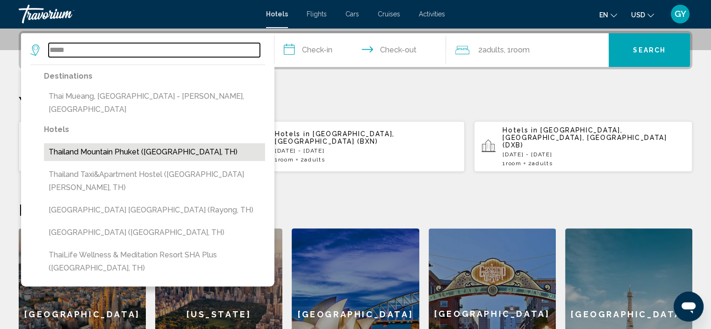
type input "**********"
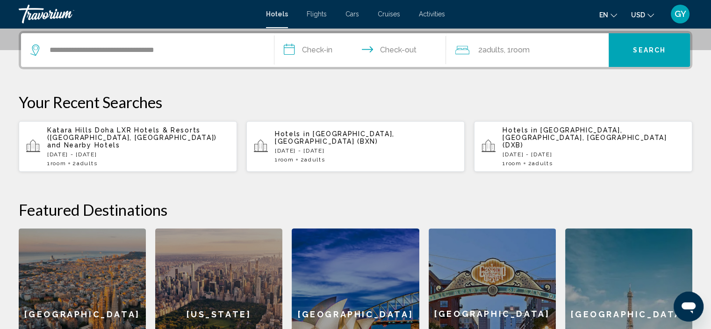
click at [286, 48] on input "**********" at bounding box center [363, 51] width 176 height 36
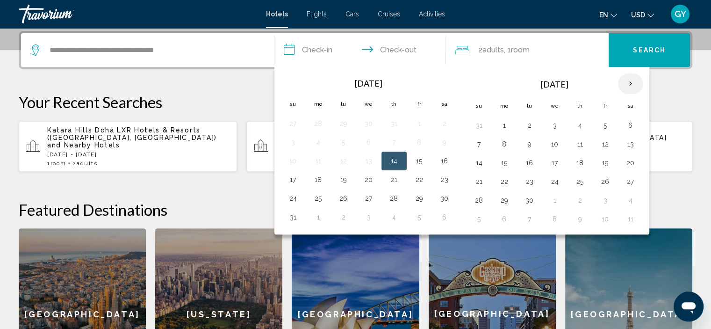
click at [630, 80] on th "Next month" at bounding box center [630, 83] width 25 height 21
click at [479, 181] on button "16" at bounding box center [479, 181] width 15 height 13
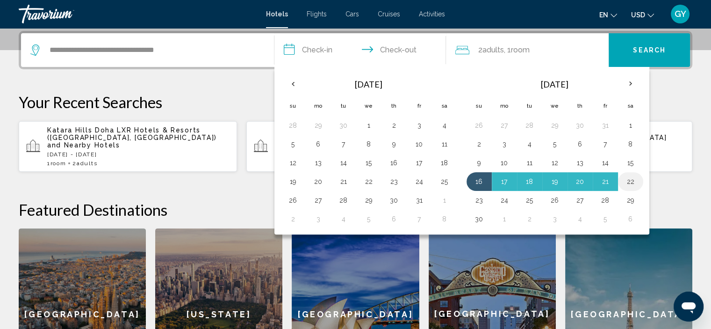
click at [630, 178] on button "22" at bounding box center [630, 181] width 15 height 13
type input "**********"
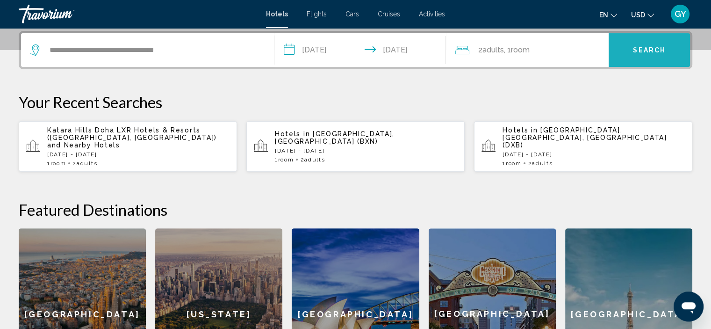
click at [622, 48] on button "Search" at bounding box center [649, 50] width 81 height 34
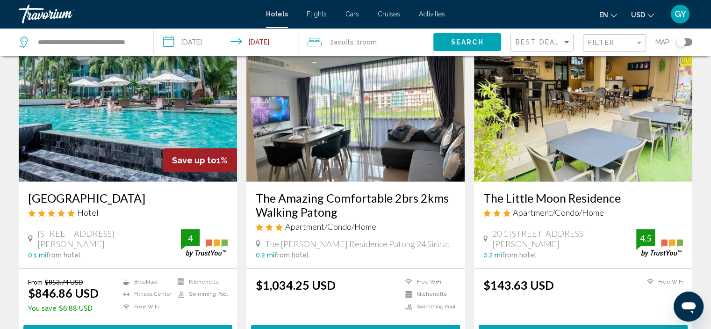
scroll to position [58, 0]
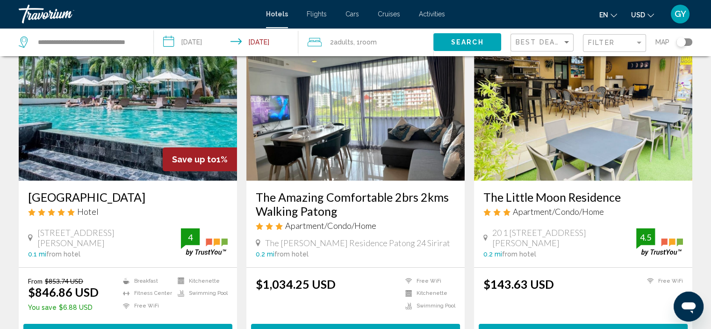
click at [182, 94] on img "Main content" at bounding box center [128, 106] width 218 height 150
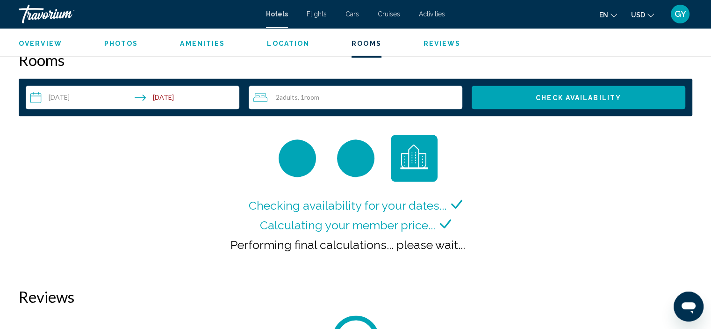
scroll to position [1195, 0]
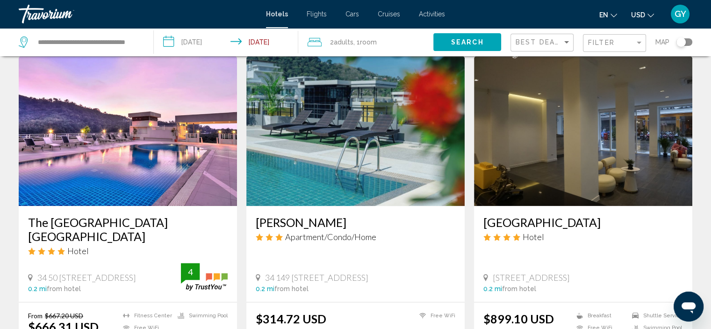
scroll to position [1065, 0]
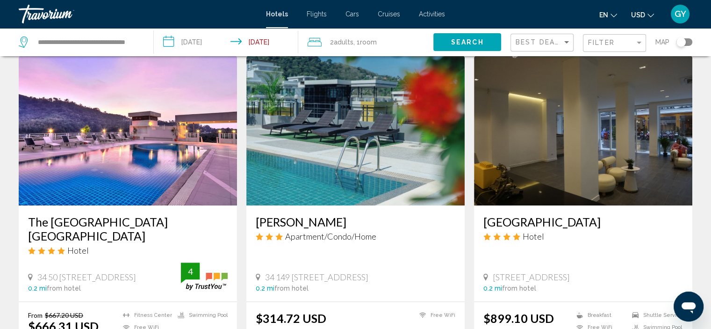
click at [143, 129] on img "Main content" at bounding box center [128, 131] width 218 height 150
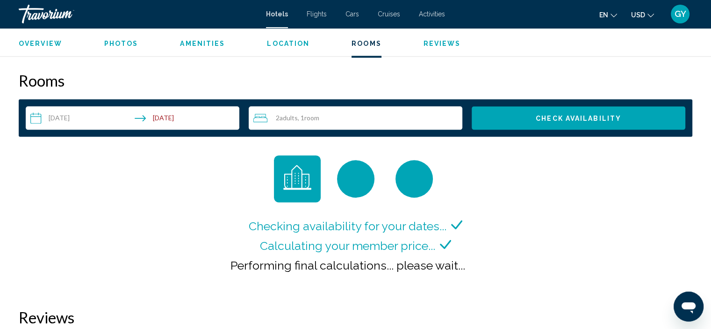
scroll to position [1179, 0]
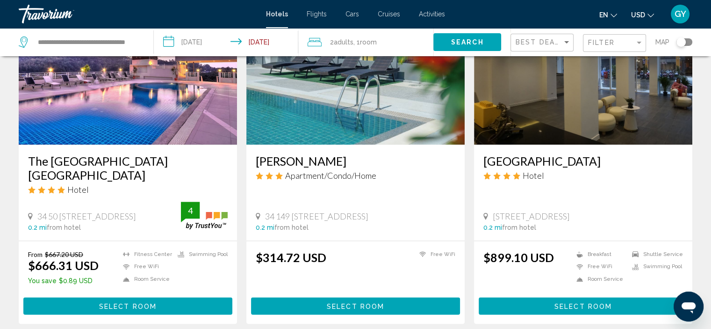
scroll to position [1256, 0]
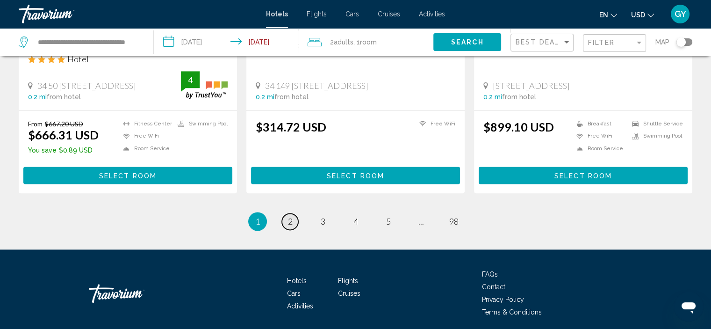
click at [290, 216] on span "2" at bounding box center [290, 221] width 5 height 10
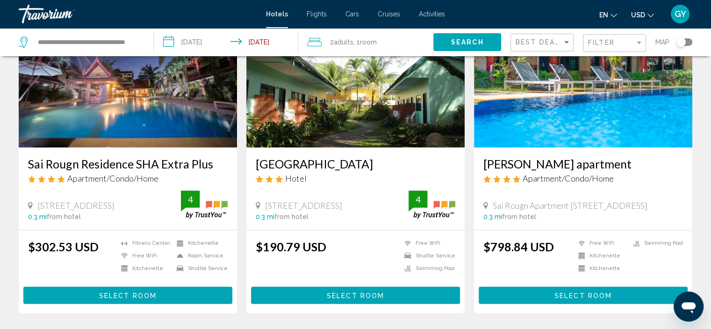
scroll to position [1152, 0]
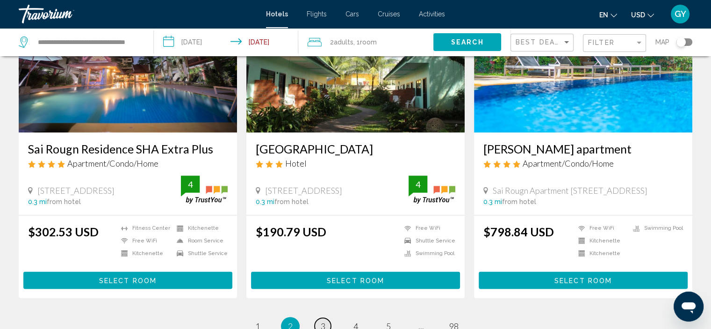
click at [325, 321] on span "3" at bounding box center [323, 326] width 5 height 10
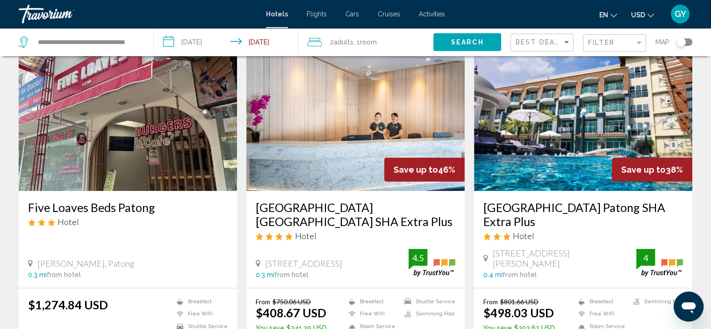
scroll to position [49, 0]
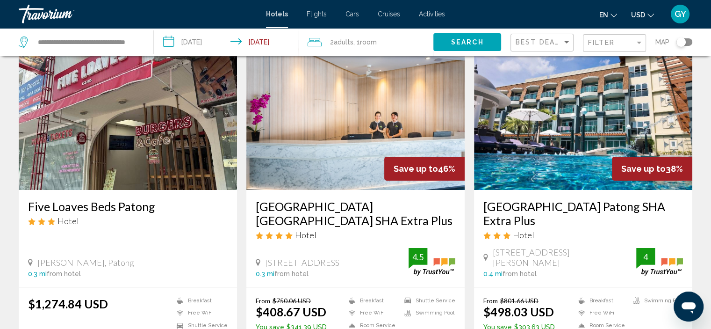
click at [538, 141] on img "Main content" at bounding box center [583, 115] width 218 height 150
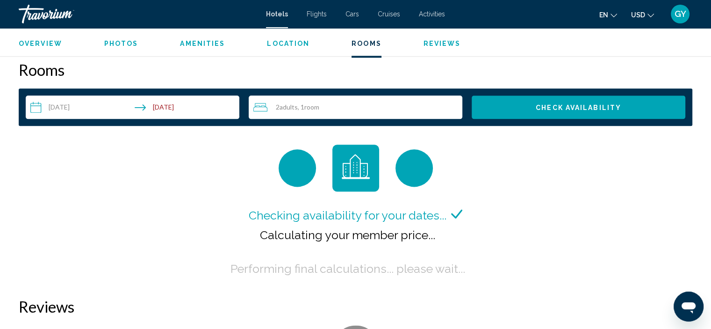
scroll to position [1181, 0]
